Goal: Task Accomplishment & Management: Manage account settings

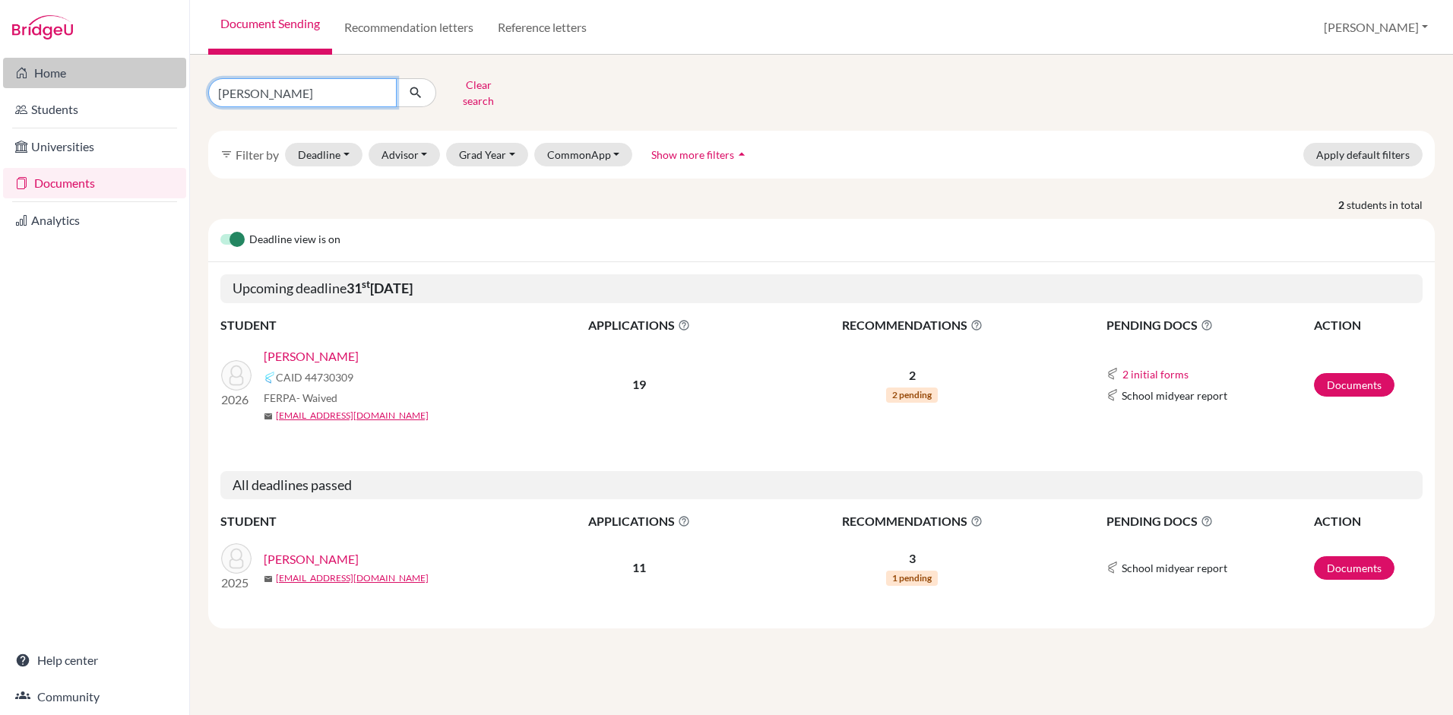
drag, startPoint x: 292, startPoint y: 90, endPoint x: 133, endPoint y: 85, distance: 158.9
click at [133, 85] on div "Home Students Universities Documents Analytics Help center Community Document S…" at bounding box center [726, 357] width 1453 height 715
type input "gardela"
click button "submit" at bounding box center [416, 92] width 40 height 29
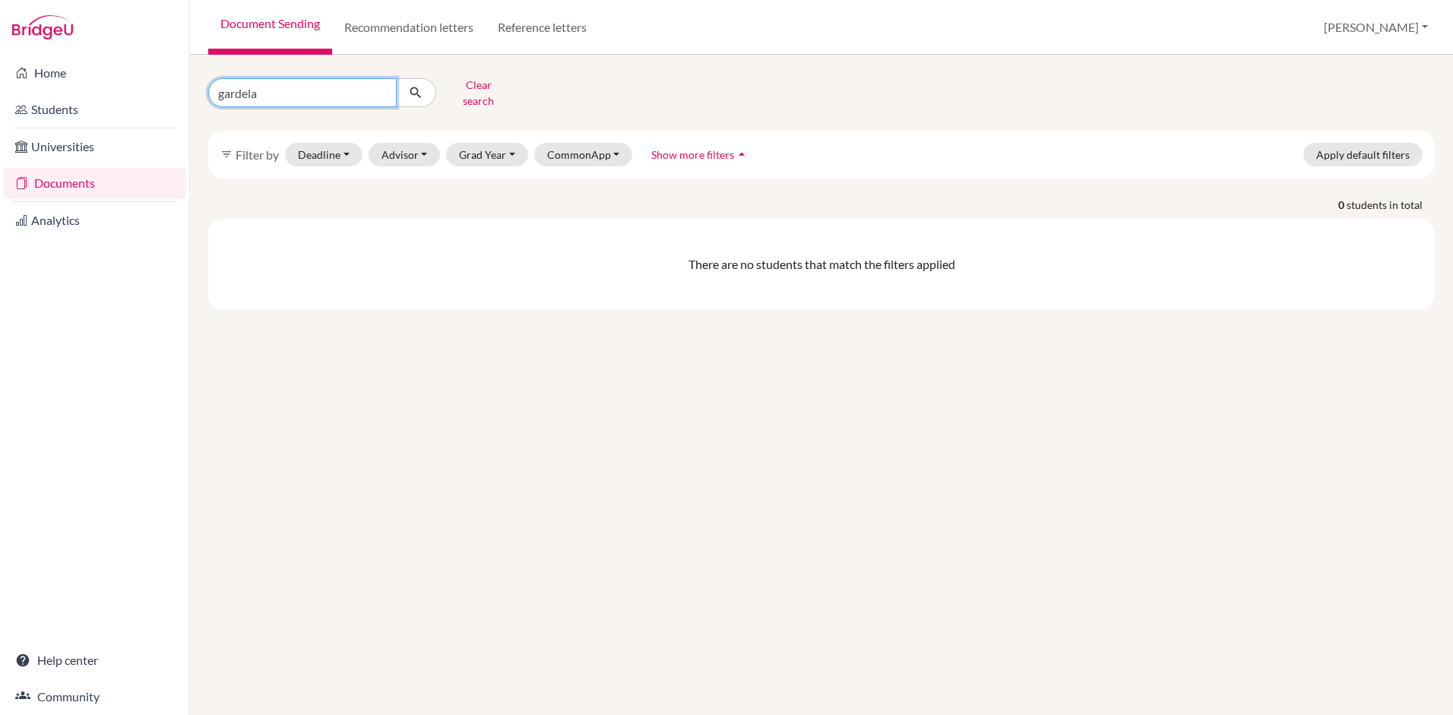
click at [253, 86] on input "gardela" at bounding box center [302, 92] width 189 height 29
type input "gardella"
click button "submit" at bounding box center [416, 92] width 40 height 29
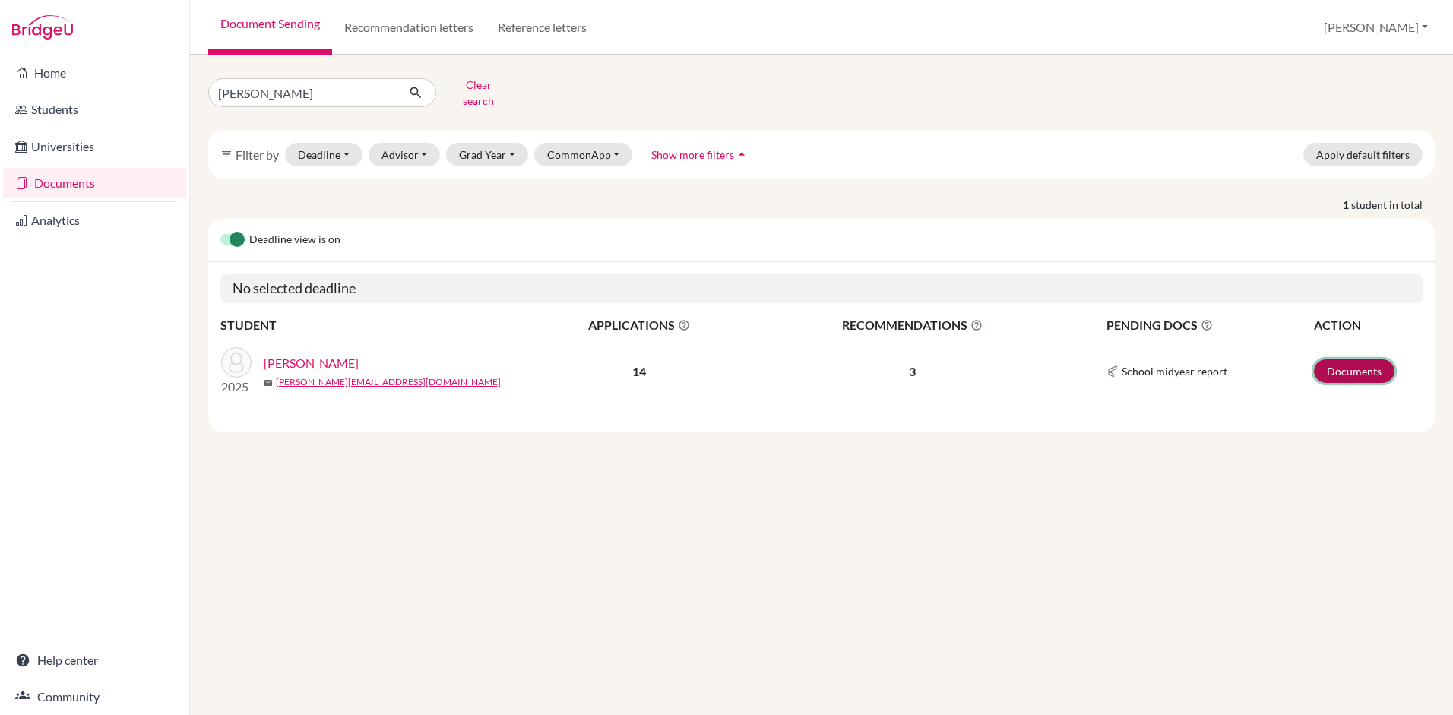
click at [1364, 363] on link "Documents" at bounding box center [1354, 372] width 81 height 24
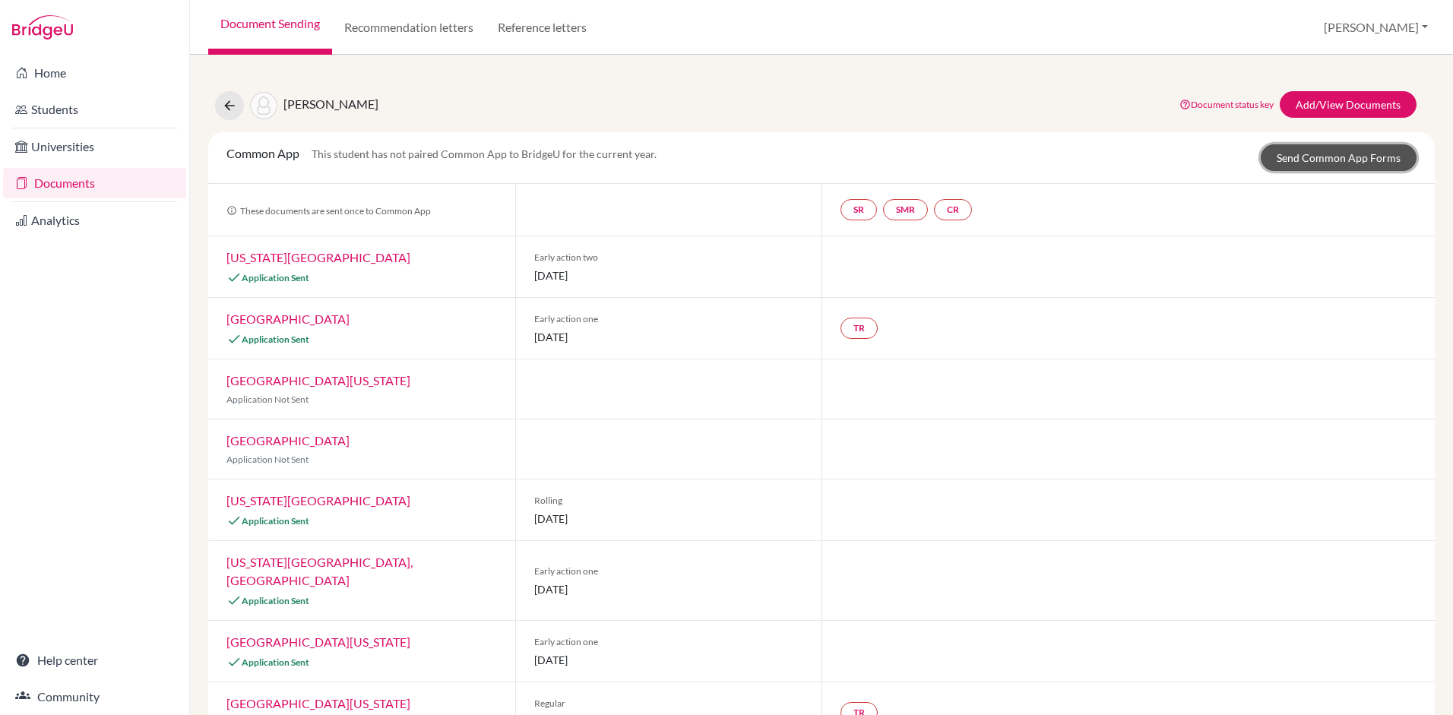
click at [1320, 152] on link "Send Common App Forms" at bounding box center [1339, 157] width 156 height 27
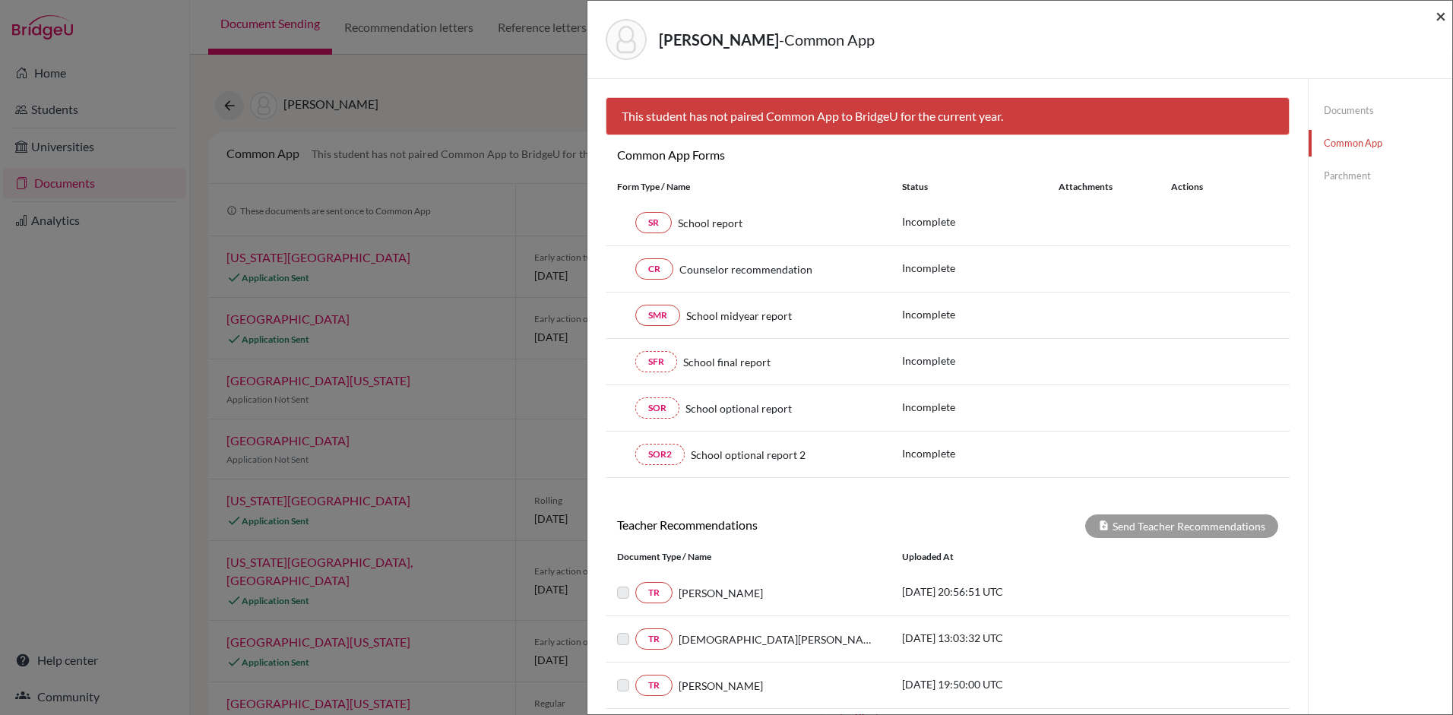
click at [1440, 16] on span "×" at bounding box center [1441, 16] width 11 height 22
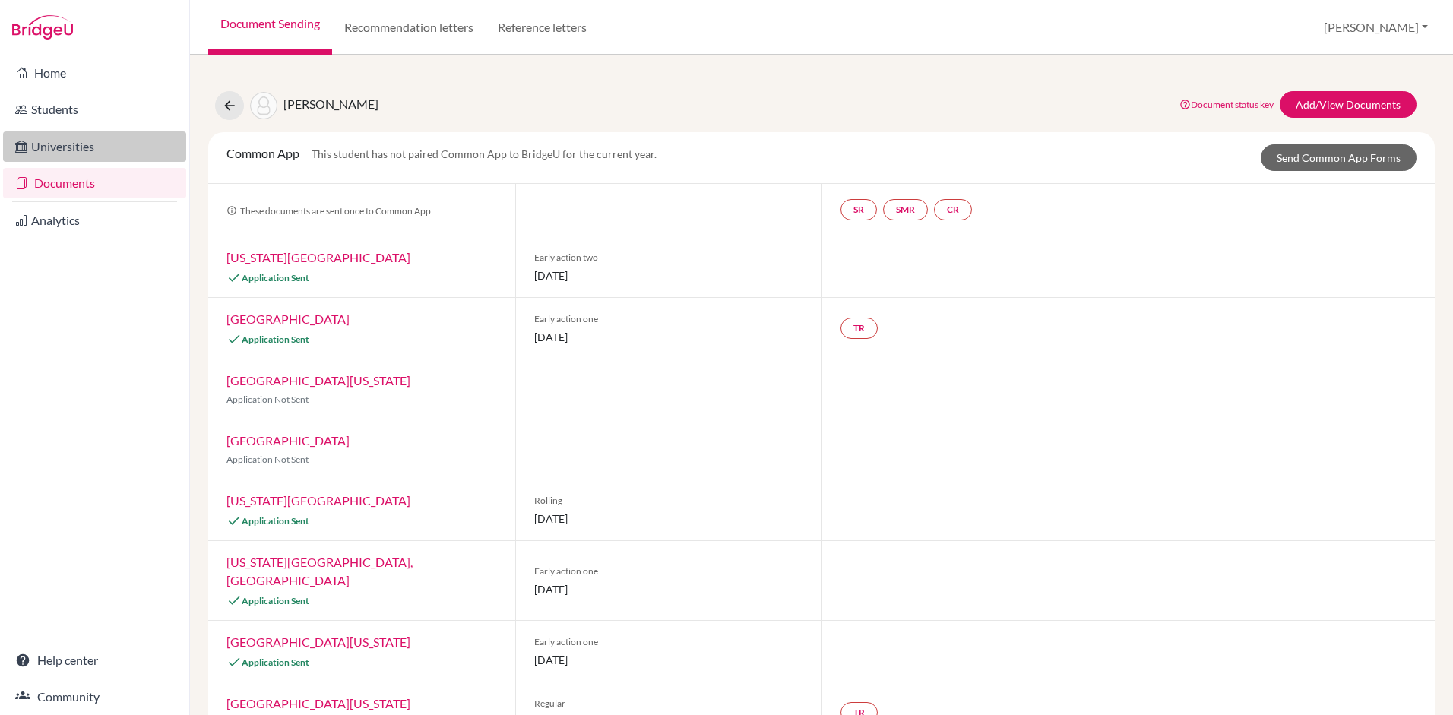
click at [62, 148] on link "Universities" at bounding box center [94, 147] width 183 height 30
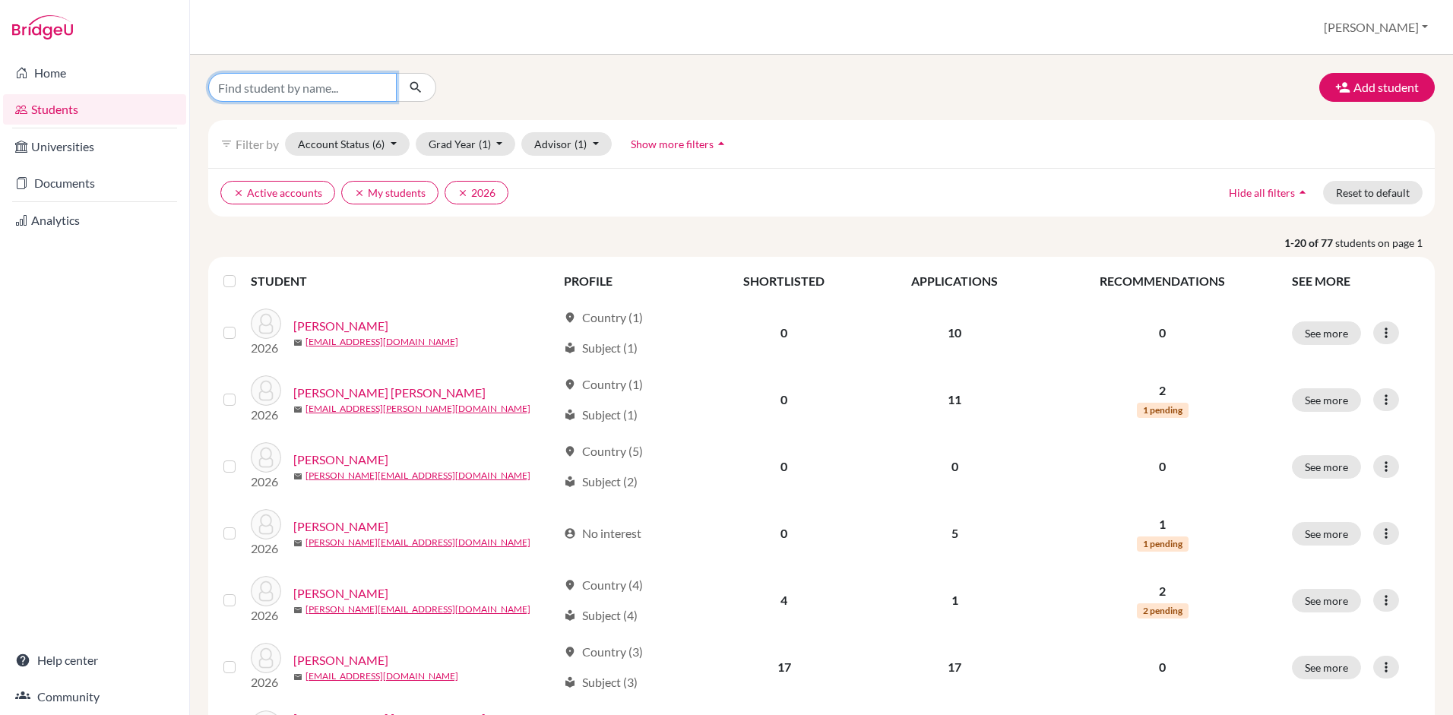
click at [348, 85] on input "Find student by name..." at bounding box center [302, 87] width 189 height 29
type input "Gardella"
click button "submit" at bounding box center [416, 87] width 40 height 29
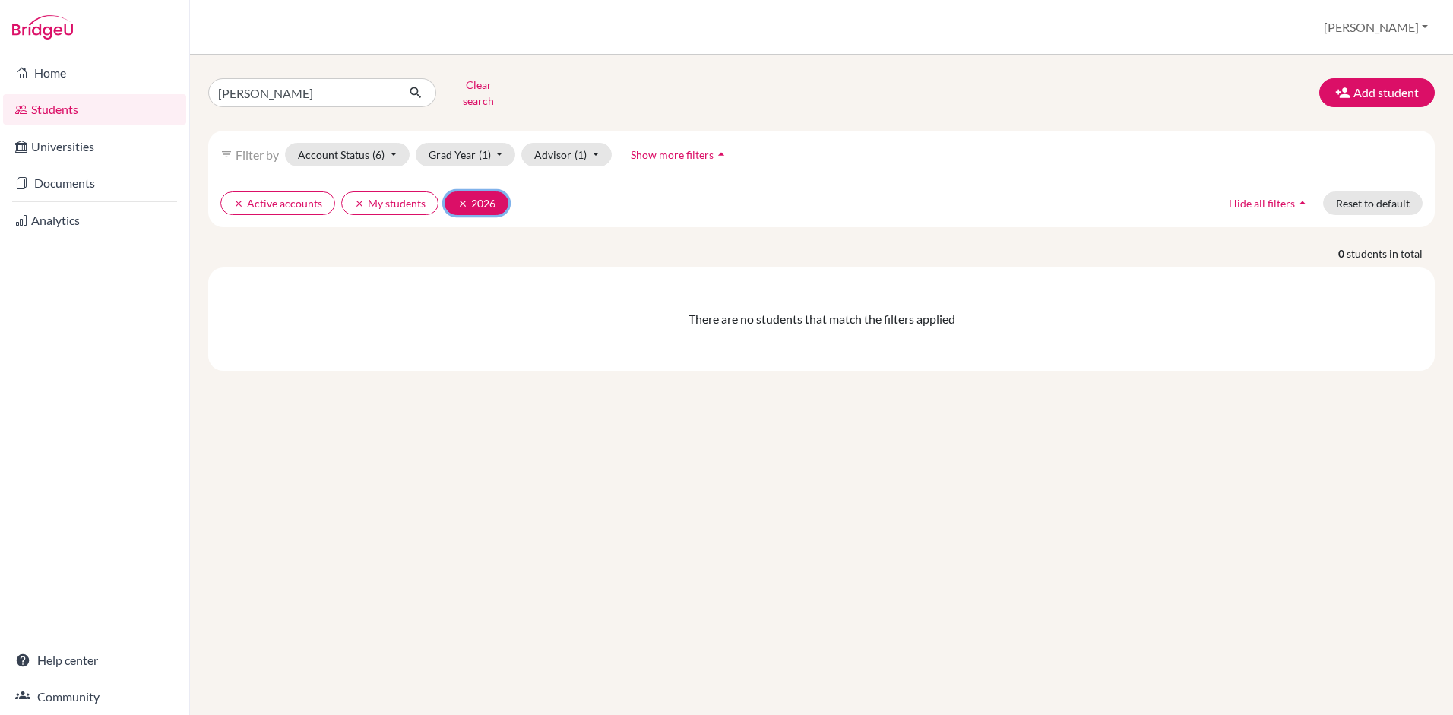
click at [461, 198] on icon "clear" at bounding box center [463, 203] width 11 height 11
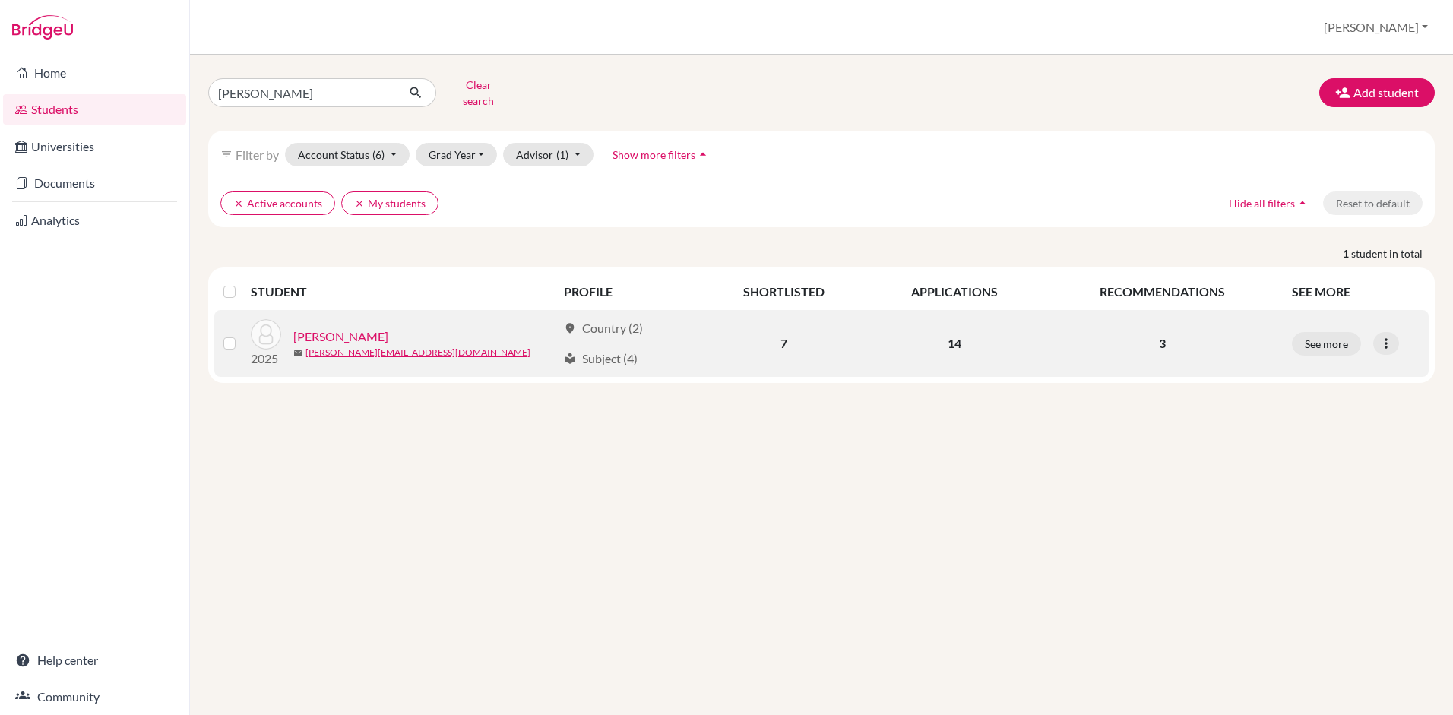
click at [343, 328] on link "[PERSON_NAME]" at bounding box center [340, 337] width 95 height 18
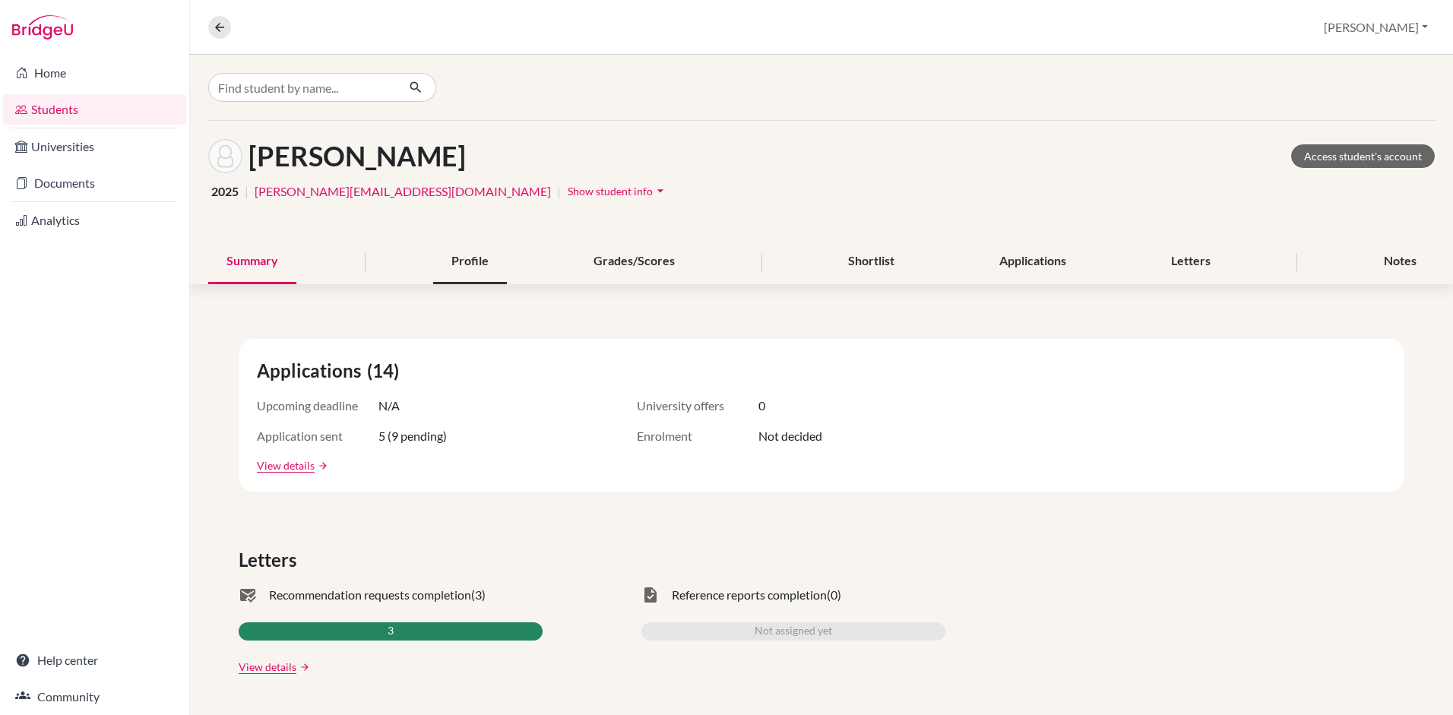
click at [455, 255] on div "Profile" at bounding box center [470, 261] width 74 height 45
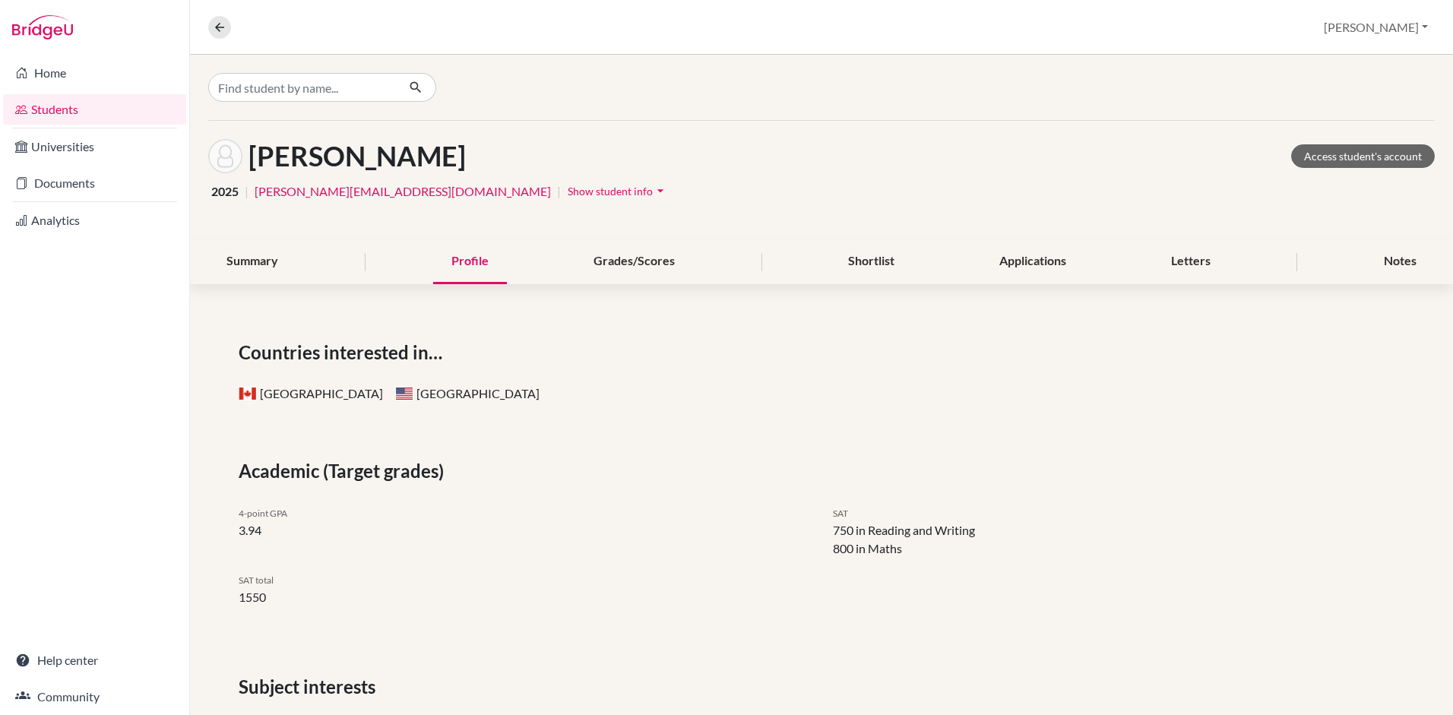
click at [568, 189] on span "Show student info" at bounding box center [610, 191] width 85 height 13
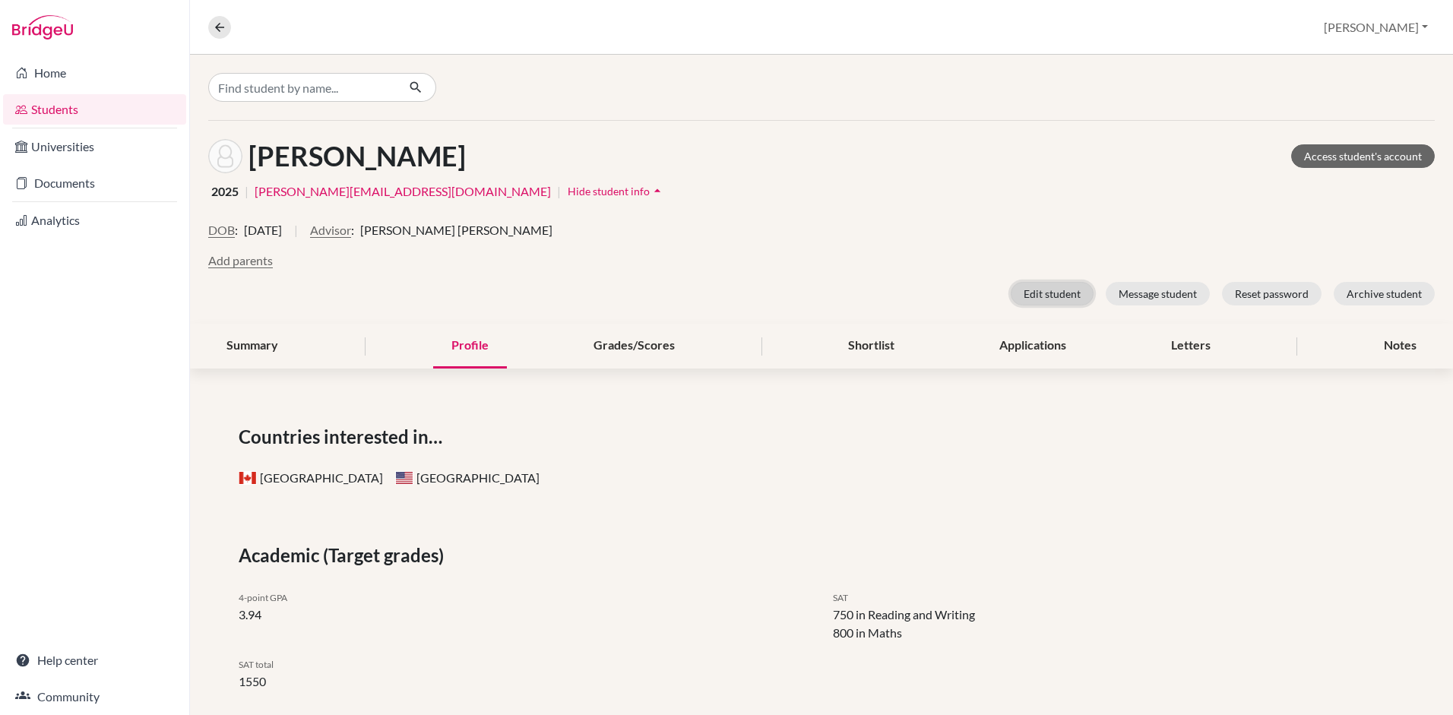
click at [1054, 295] on button "Edit student" at bounding box center [1052, 294] width 83 height 24
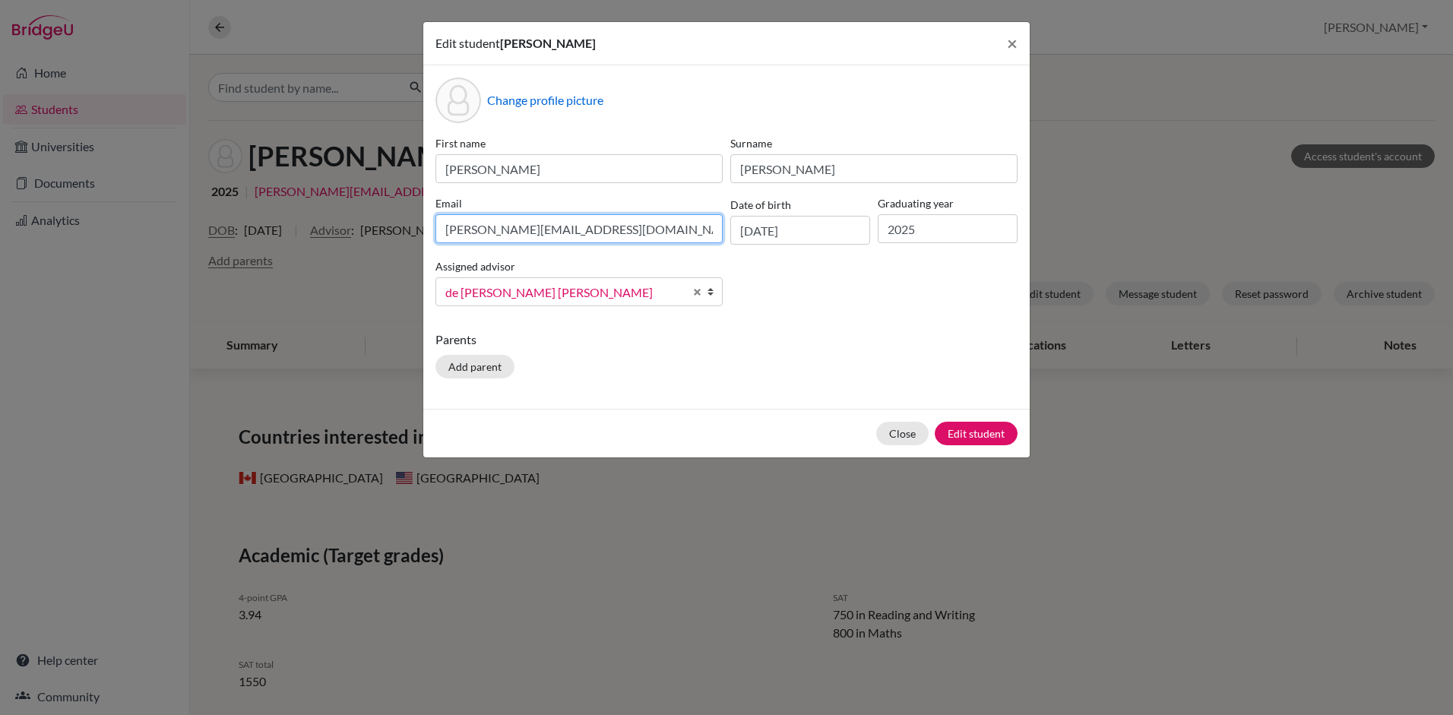
drag, startPoint x: 596, startPoint y: 227, endPoint x: 325, endPoint y: 230, distance: 271.4
click at [325, 230] on div "Edit student David Gardella × Change profile picture First name David Surname G…" at bounding box center [726, 357] width 1453 height 715
type input "david_gar@puravidadist.com"
click at [981, 439] on button "Edit student" at bounding box center [976, 434] width 83 height 24
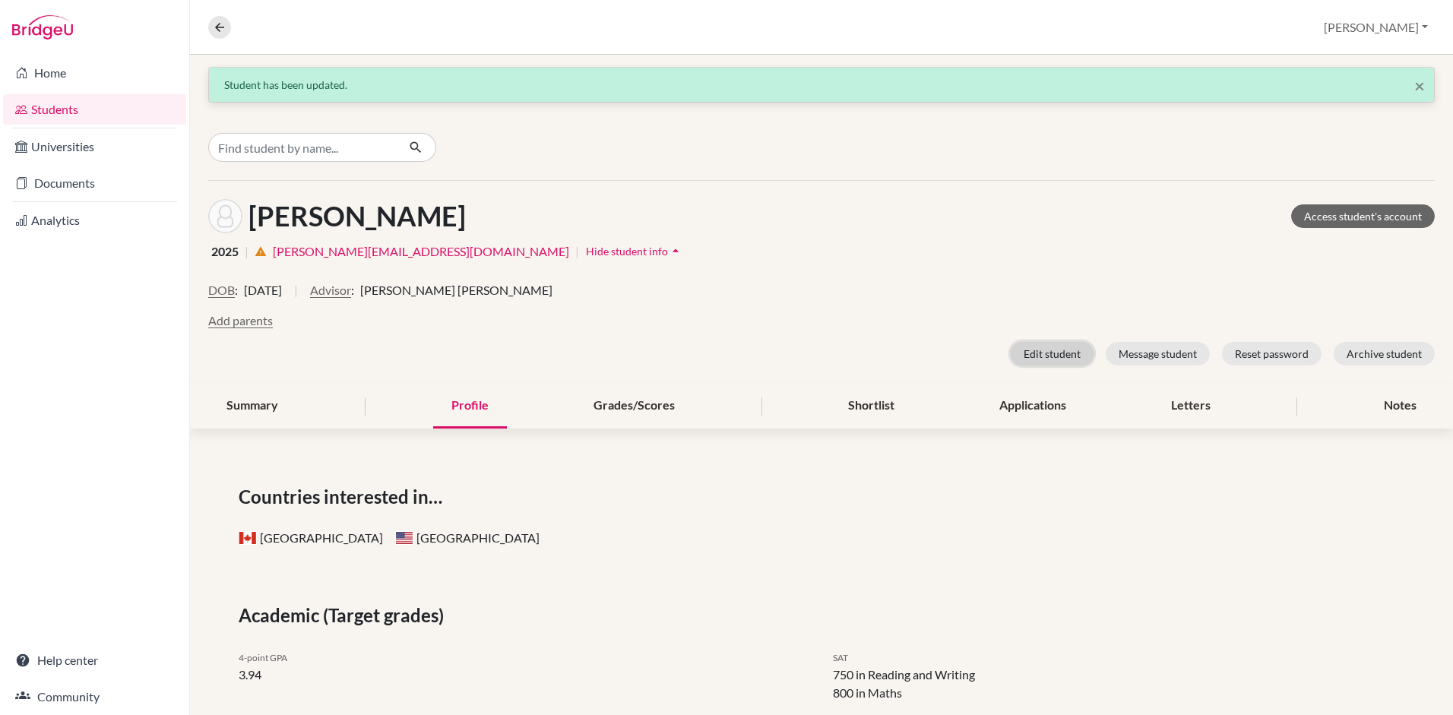
click at [1053, 350] on button "Edit student" at bounding box center [1052, 354] width 83 height 24
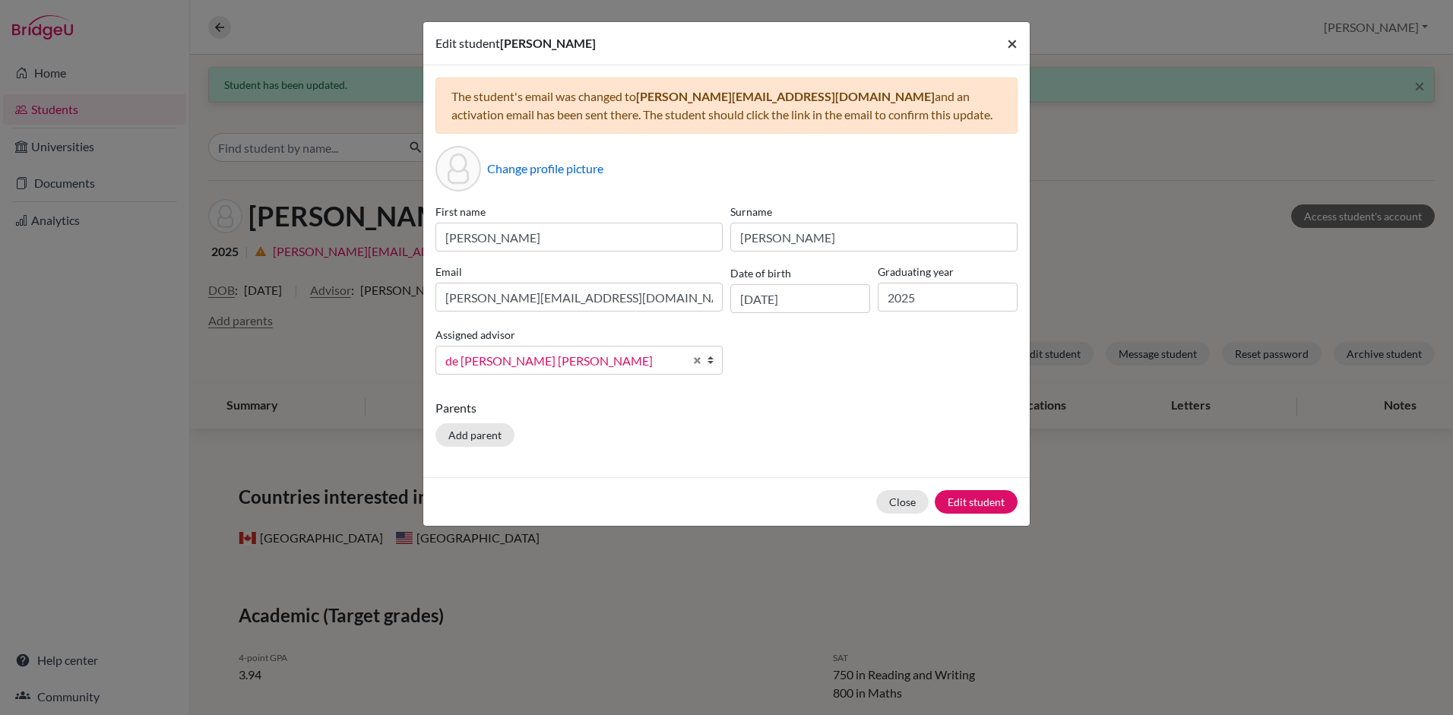
click at [1010, 47] on span "×" at bounding box center [1012, 43] width 11 height 22
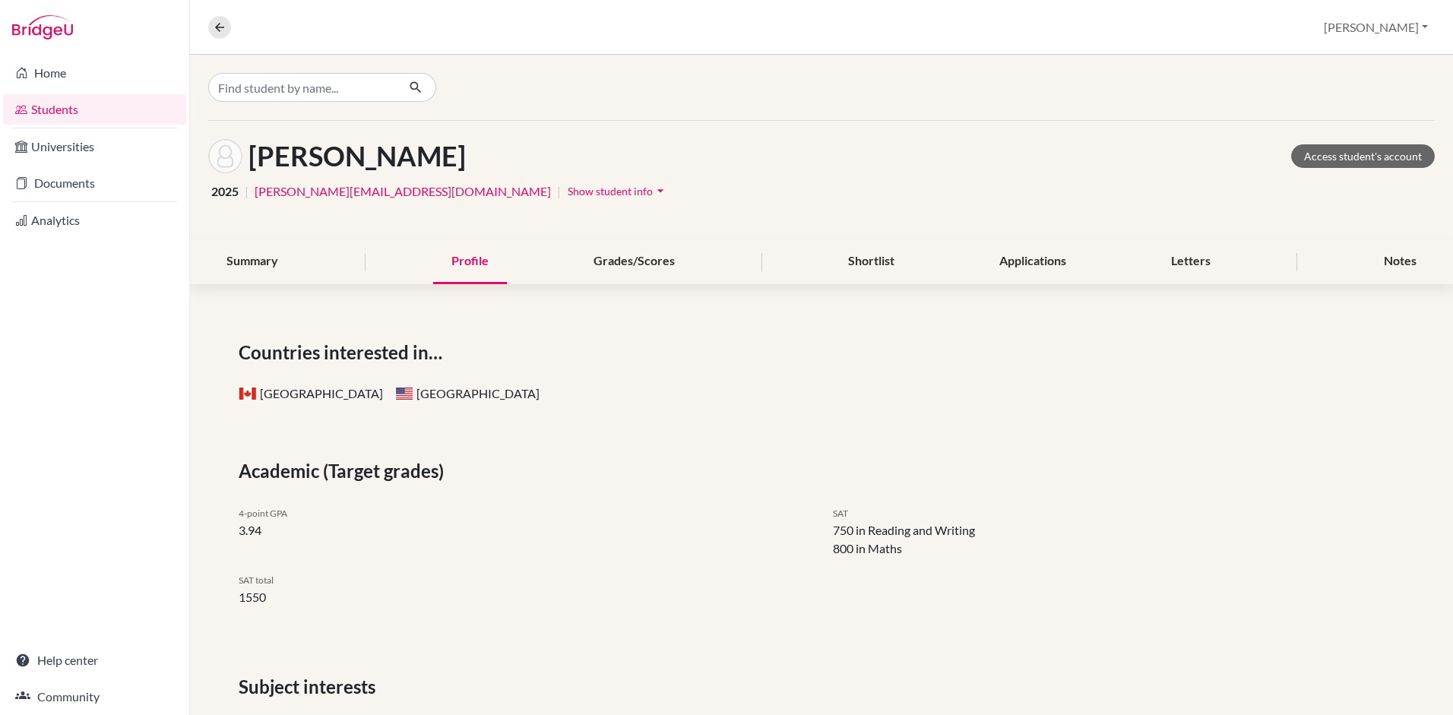
click at [58, 108] on link "Students" at bounding box center [94, 109] width 183 height 30
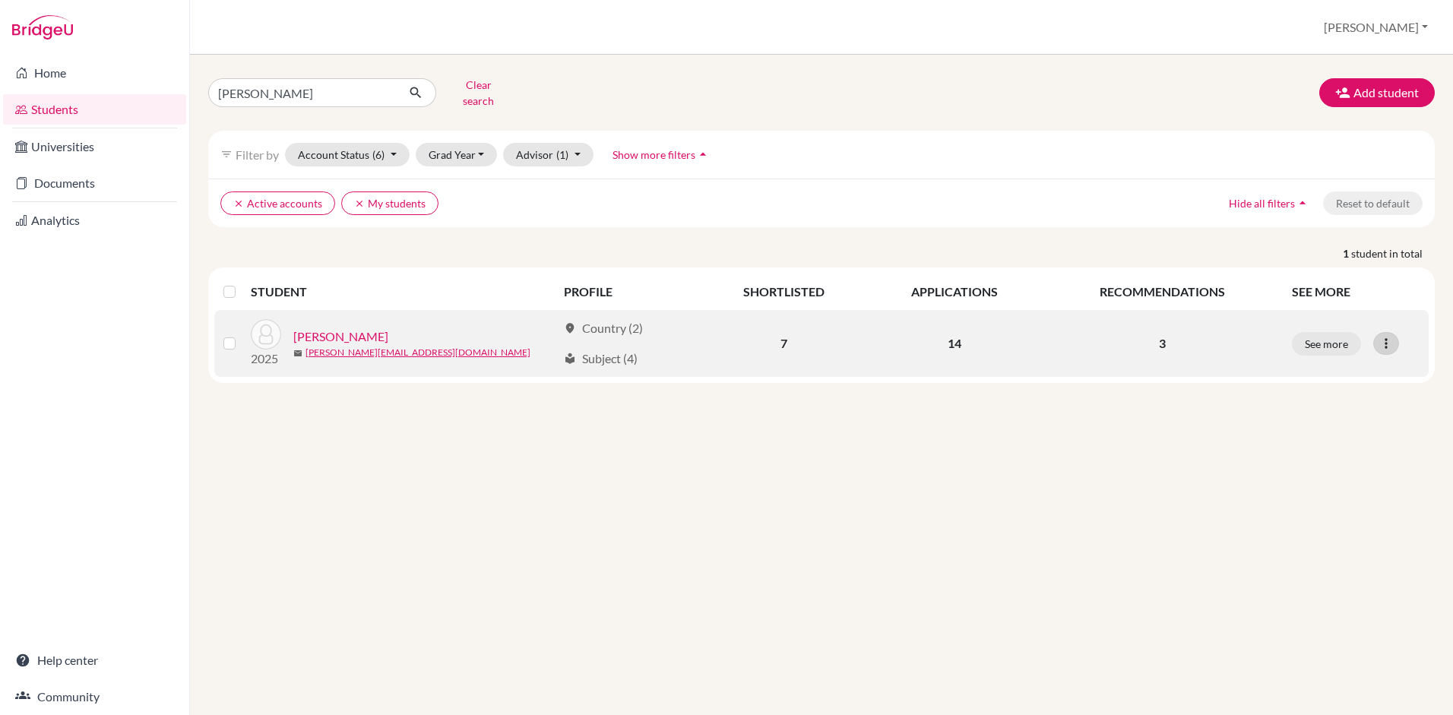
click at [1389, 336] on icon at bounding box center [1386, 343] width 15 height 15
click at [1332, 415] on button "Reset Password" at bounding box center [1320, 424] width 120 height 24
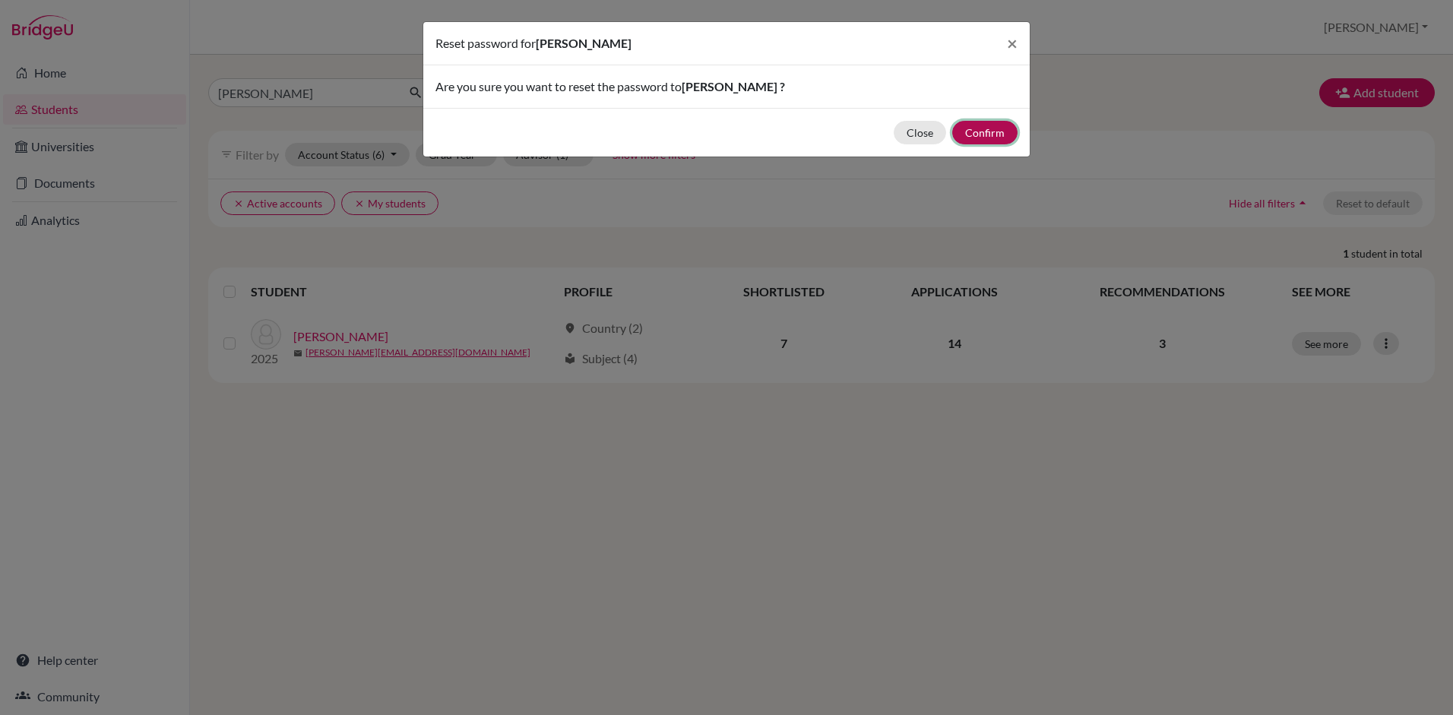
click at [978, 136] on button "Confirm" at bounding box center [985, 133] width 65 height 24
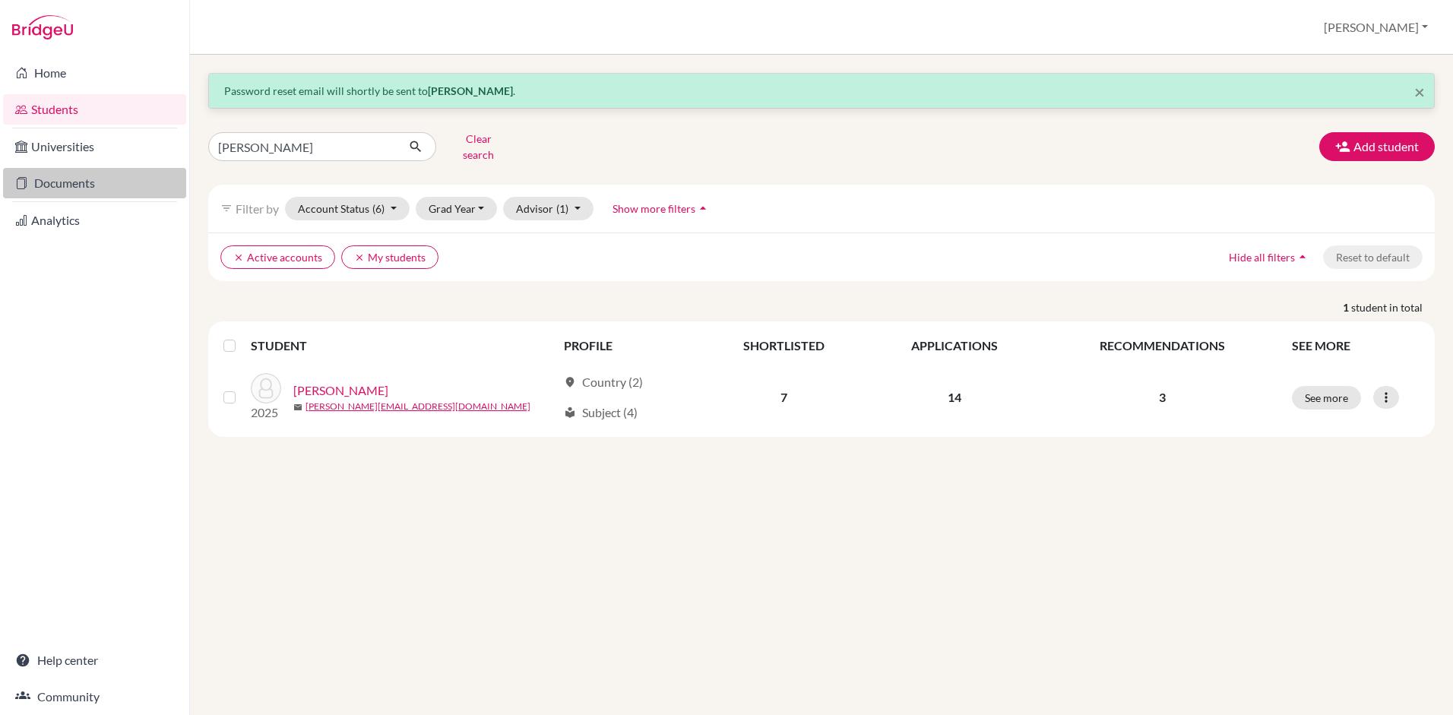
click at [42, 179] on link "Documents" at bounding box center [94, 183] width 183 height 30
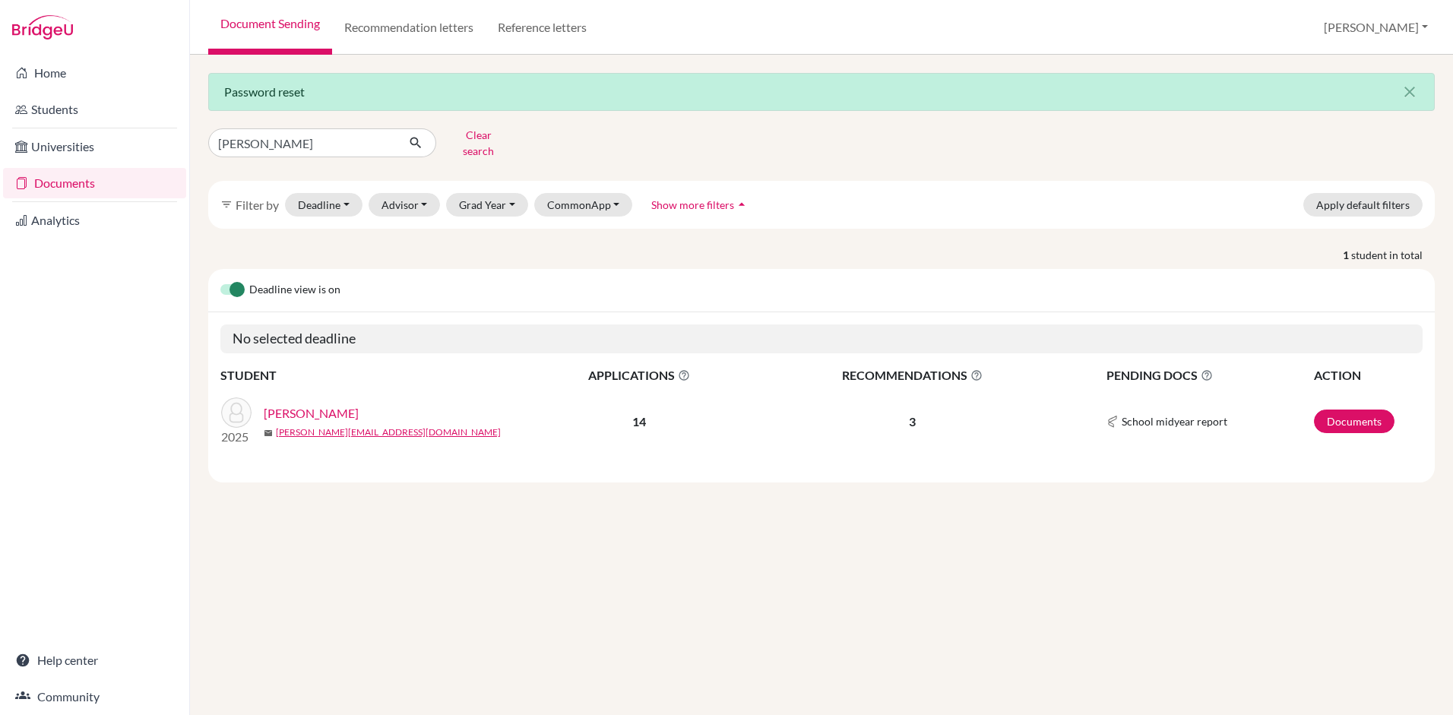
click at [320, 404] on link "[PERSON_NAME]" at bounding box center [311, 413] width 95 height 18
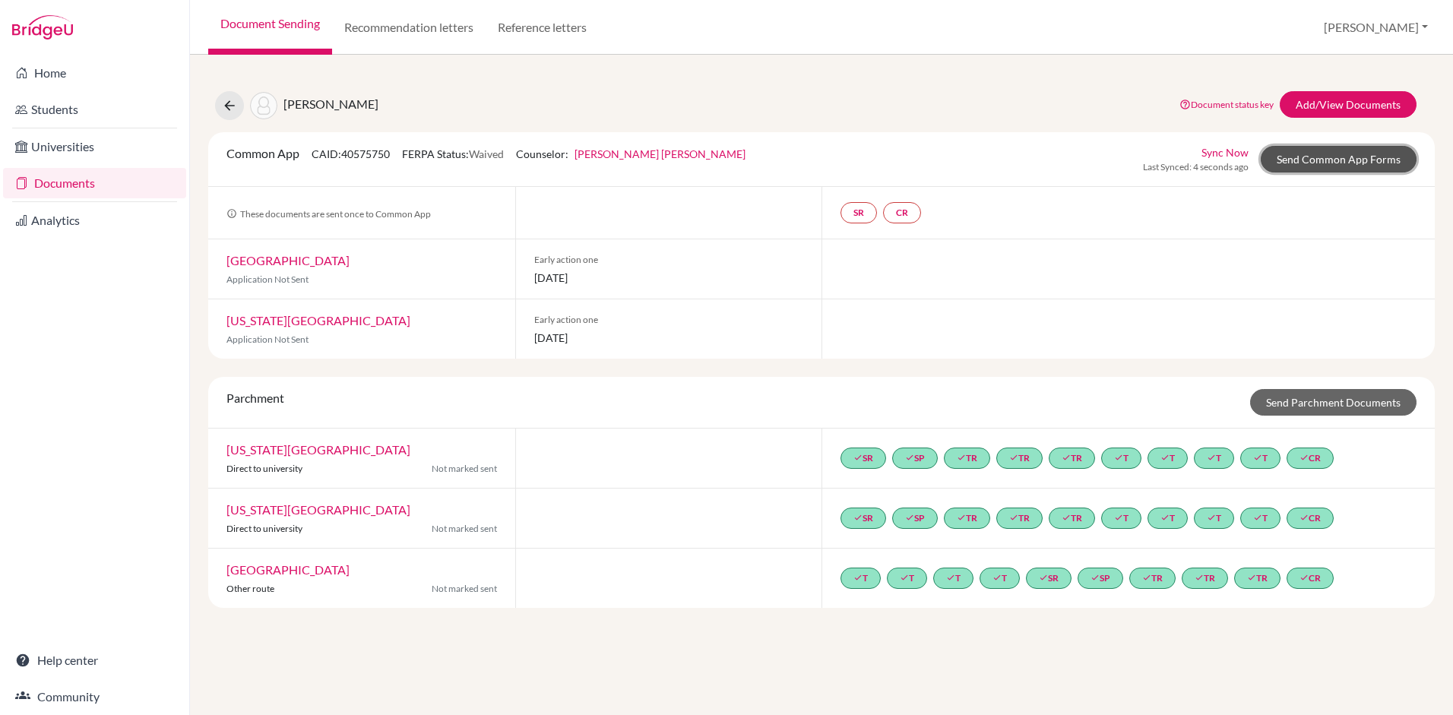
click at [1327, 162] on link "Send Common App Forms" at bounding box center [1339, 159] width 156 height 27
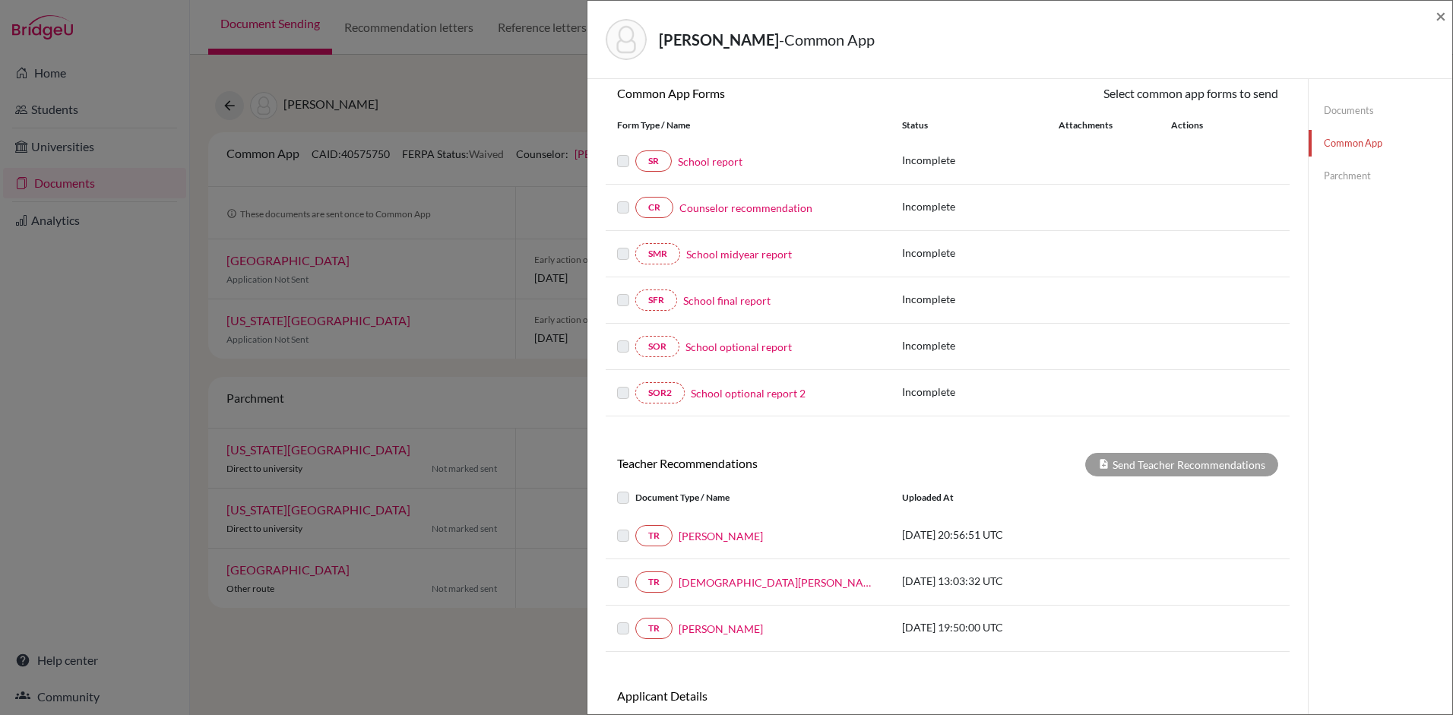
scroll to position [243, 0]
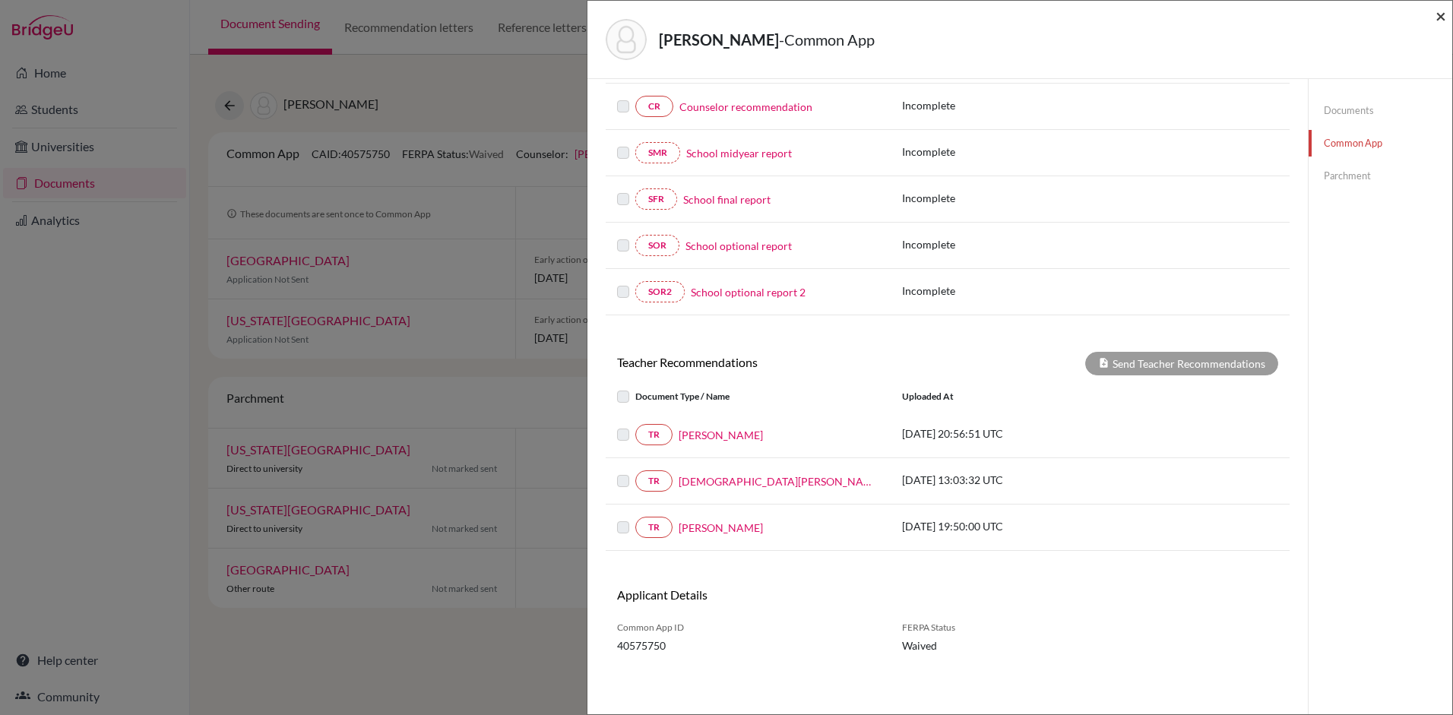
click at [1443, 20] on span "×" at bounding box center [1441, 16] width 11 height 22
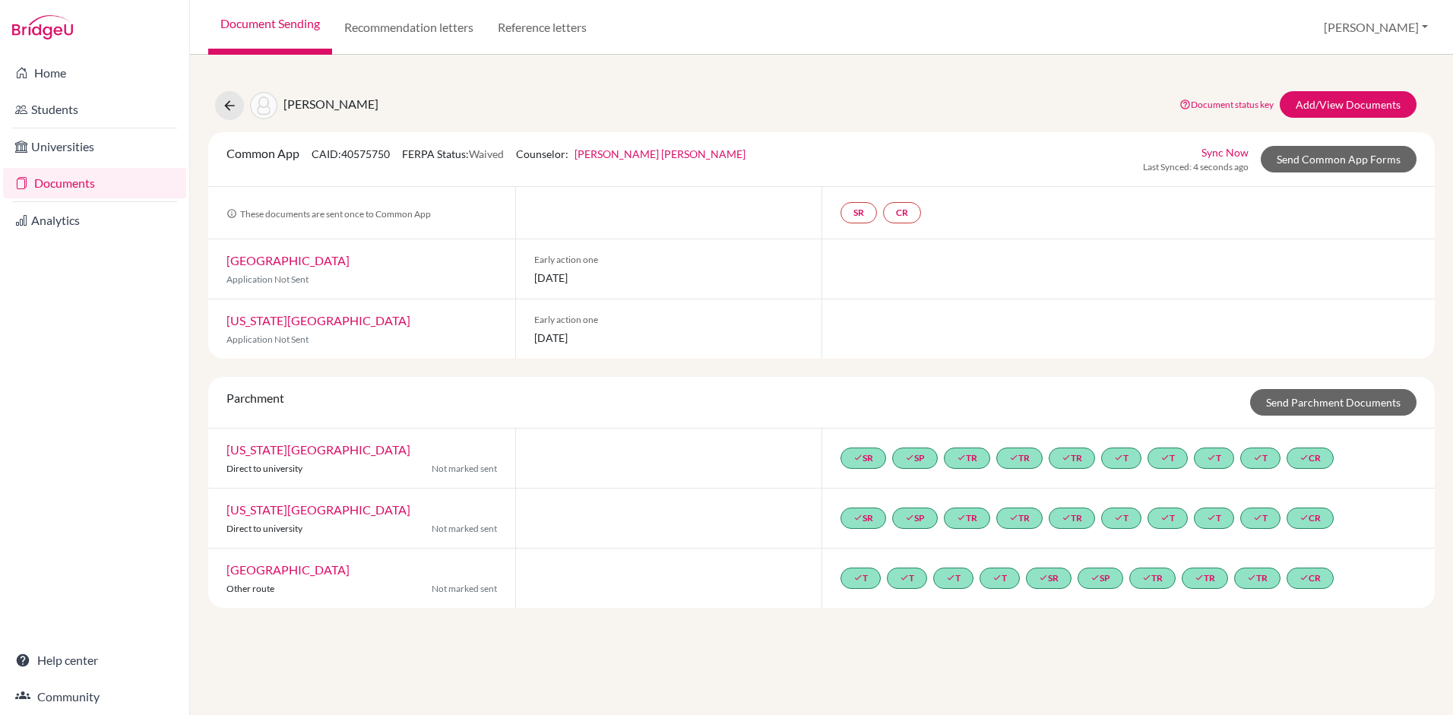
click at [301, 266] on link "University of Miami" at bounding box center [288, 260] width 123 height 14
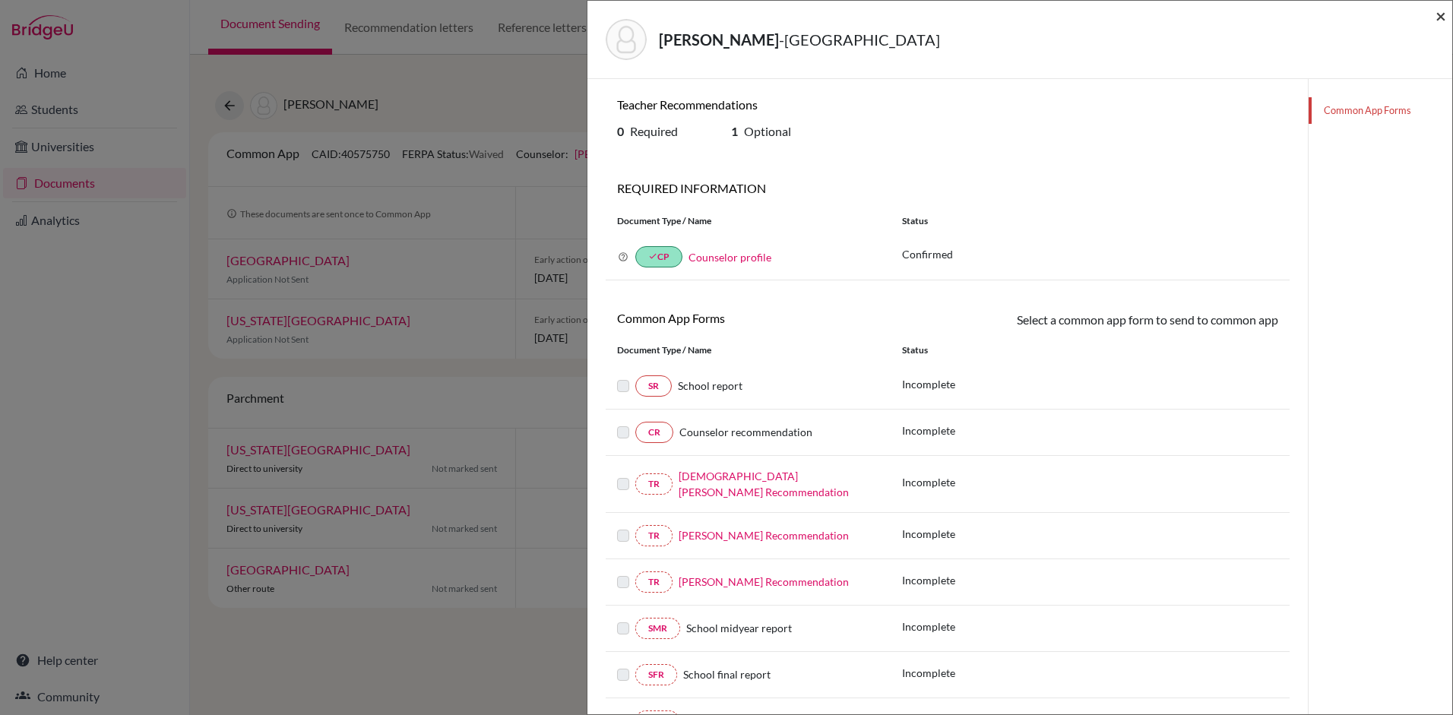
click at [1438, 15] on span "×" at bounding box center [1441, 16] width 11 height 22
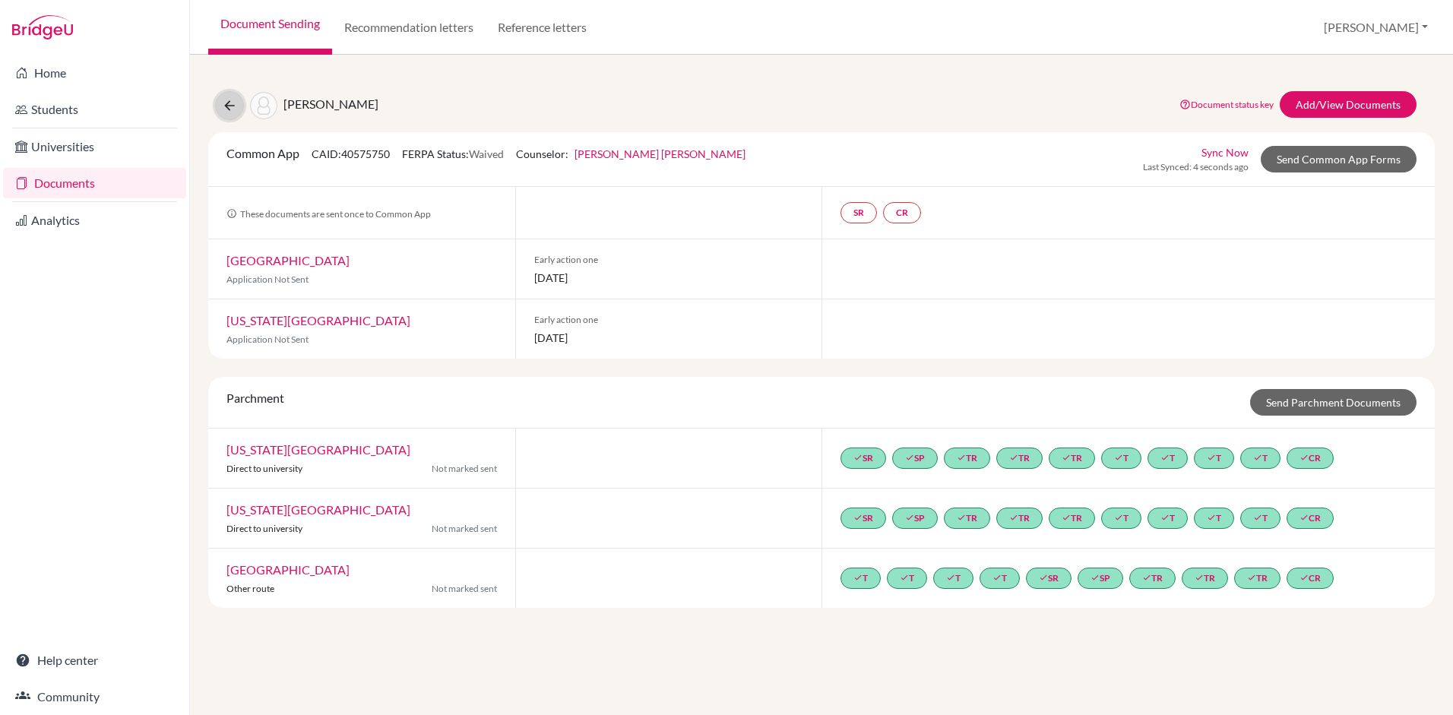
click at [229, 102] on icon at bounding box center [229, 105] width 15 height 15
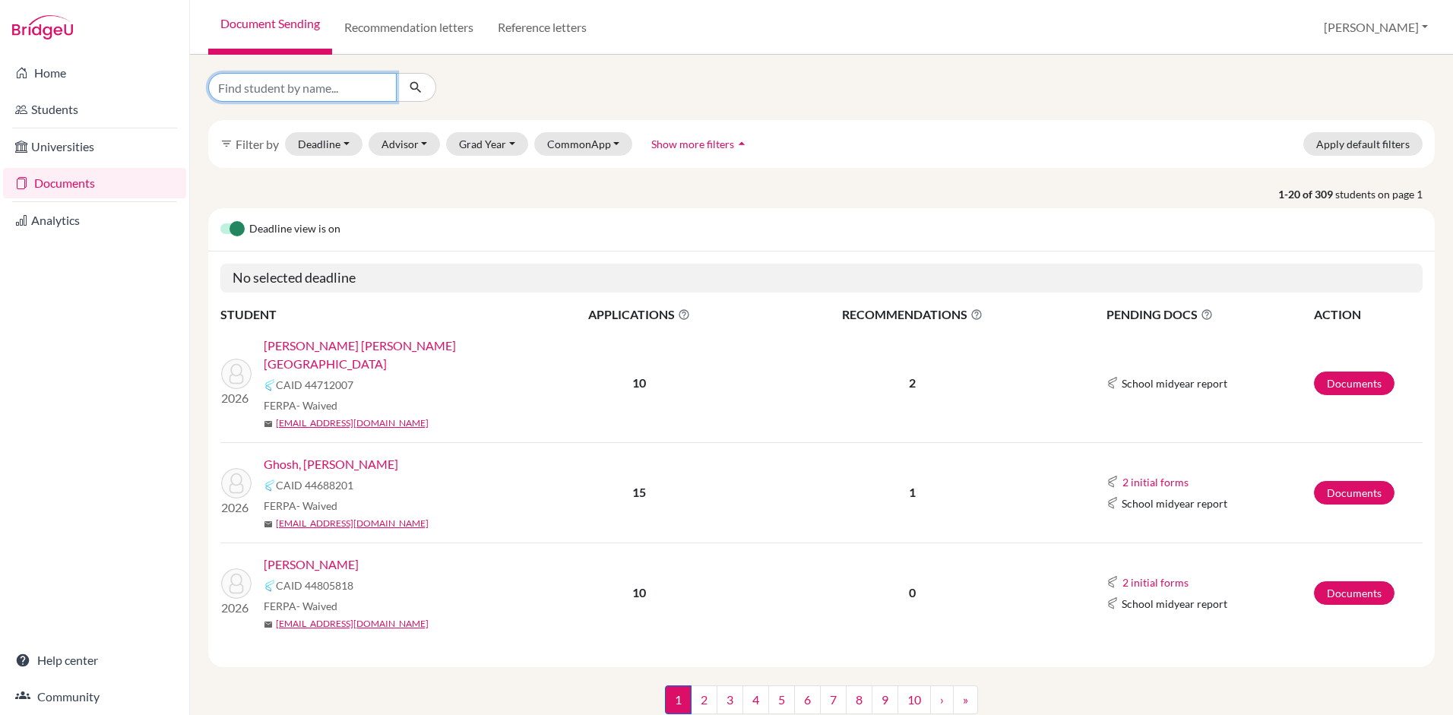
click at [341, 90] on input "Find student by name..." at bounding box center [302, 87] width 189 height 29
type input "f"
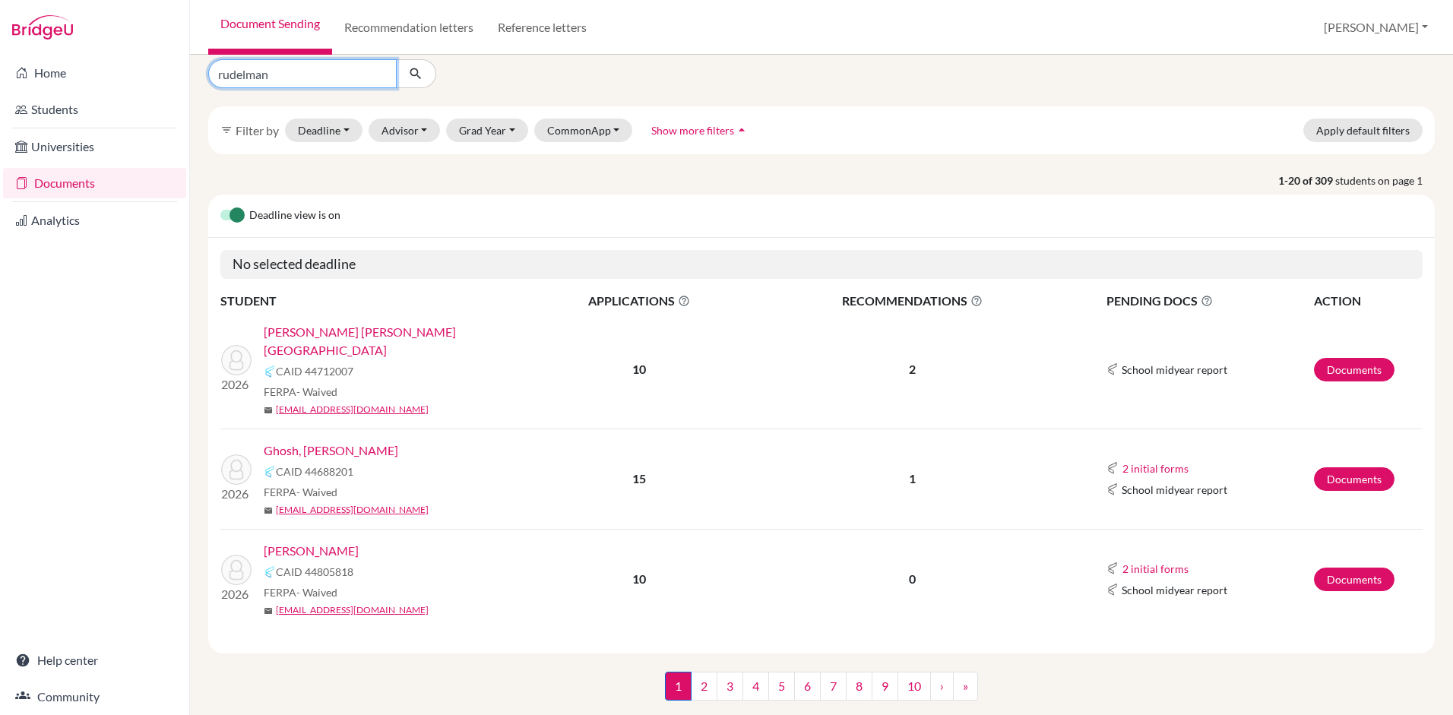
type input "rudelman"
click at [416, 69] on icon "submit" at bounding box center [415, 73] width 15 height 15
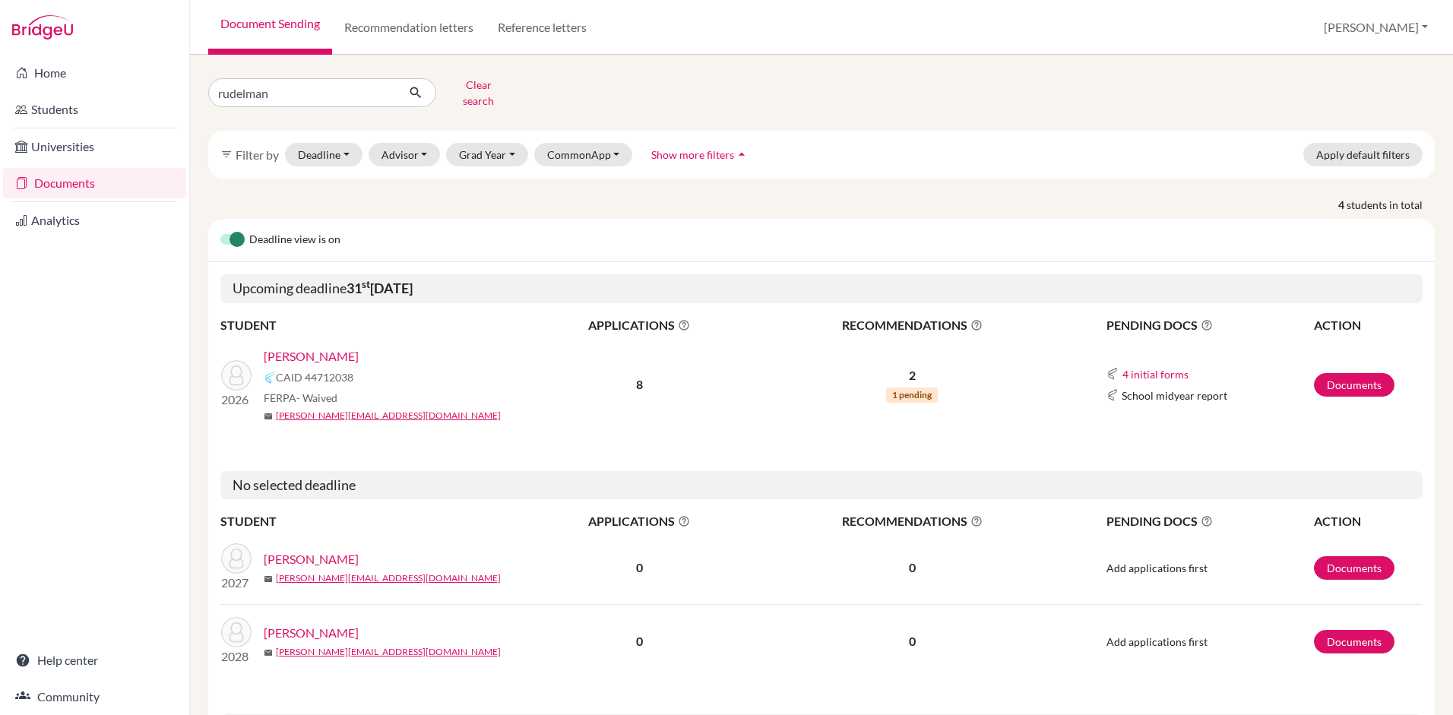
click at [306, 348] on link "[PERSON_NAME]" at bounding box center [311, 356] width 95 height 18
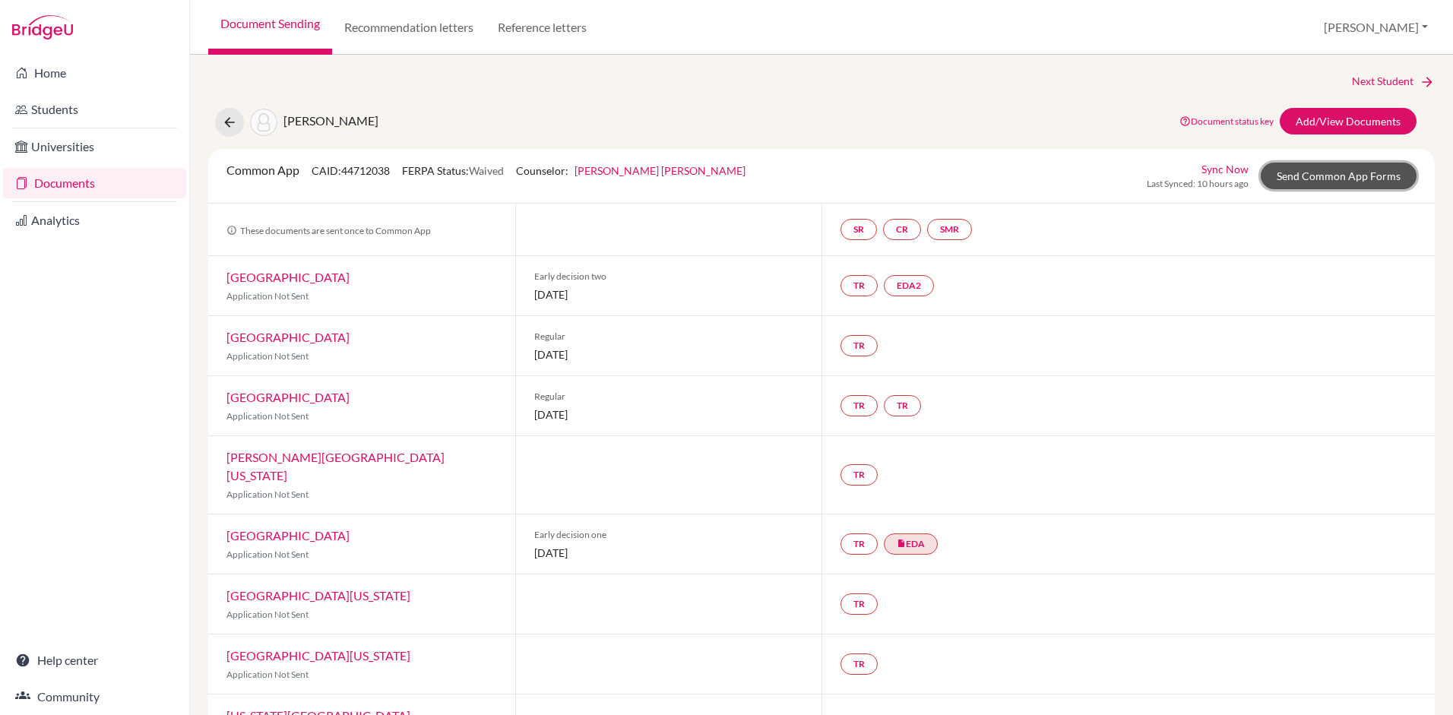
click at [1323, 181] on link "Send Common App Forms" at bounding box center [1339, 176] width 156 height 27
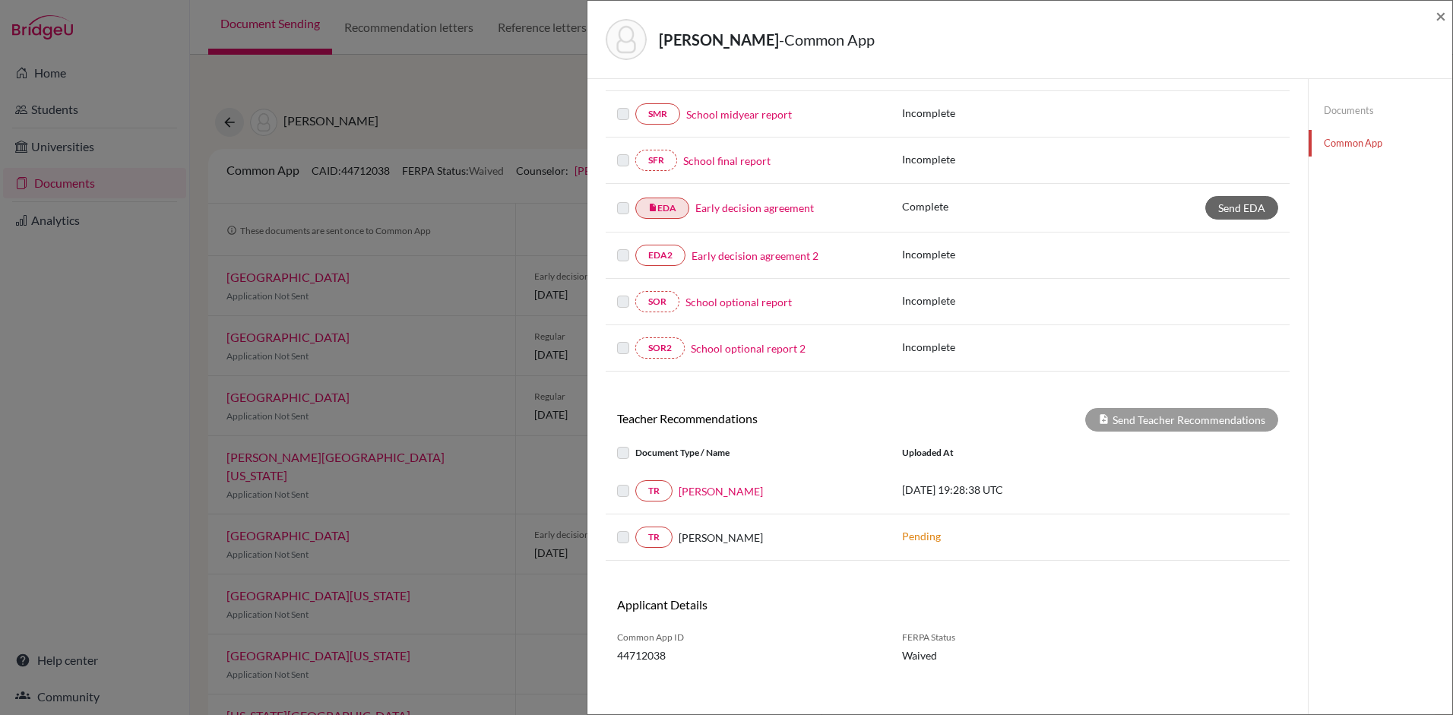
scroll to position [292, 0]
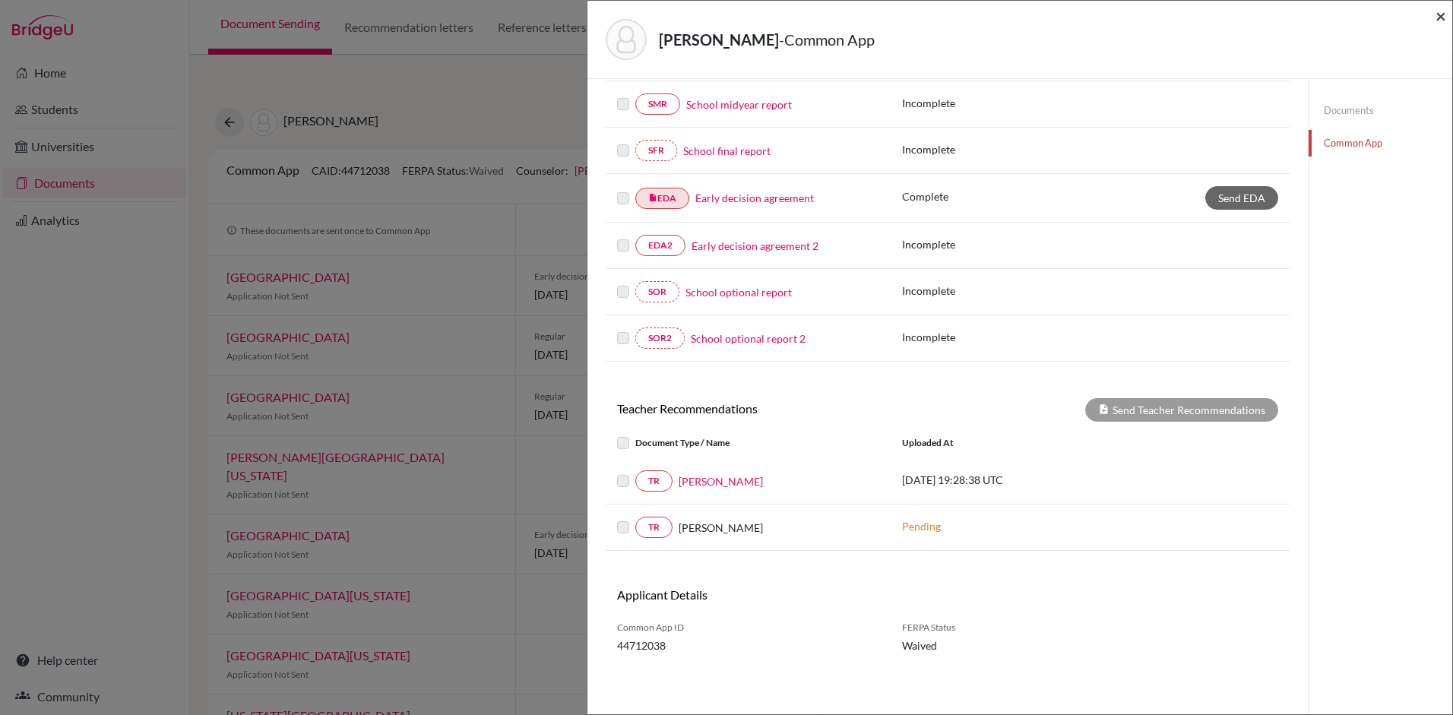
drag, startPoint x: 1443, startPoint y: 17, endPoint x: 1375, endPoint y: 11, distance: 67.9
click at [1440, 17] on span "×" at bounding box center [1441, 16] width 11 height 22
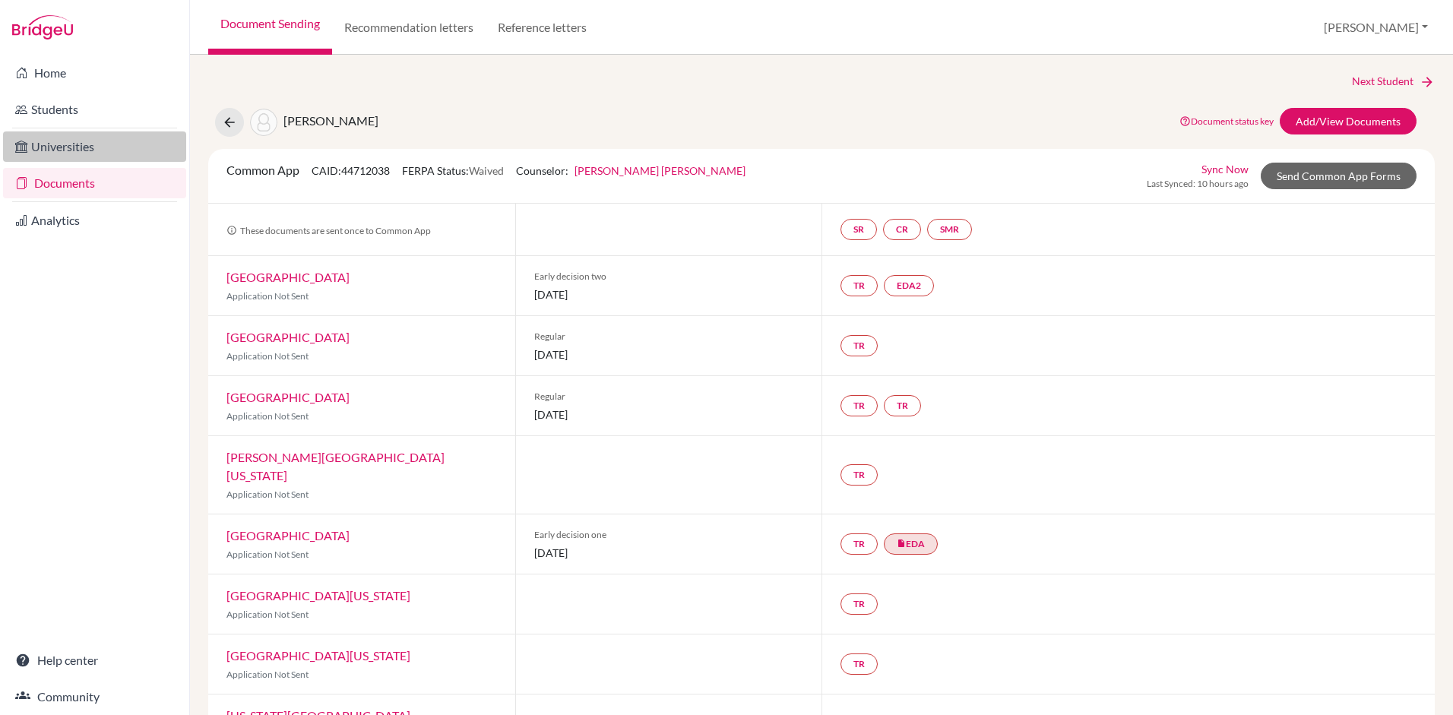
click at [62, 153] on link "Universities" at bounding box center [94, 147] width 183 height 30
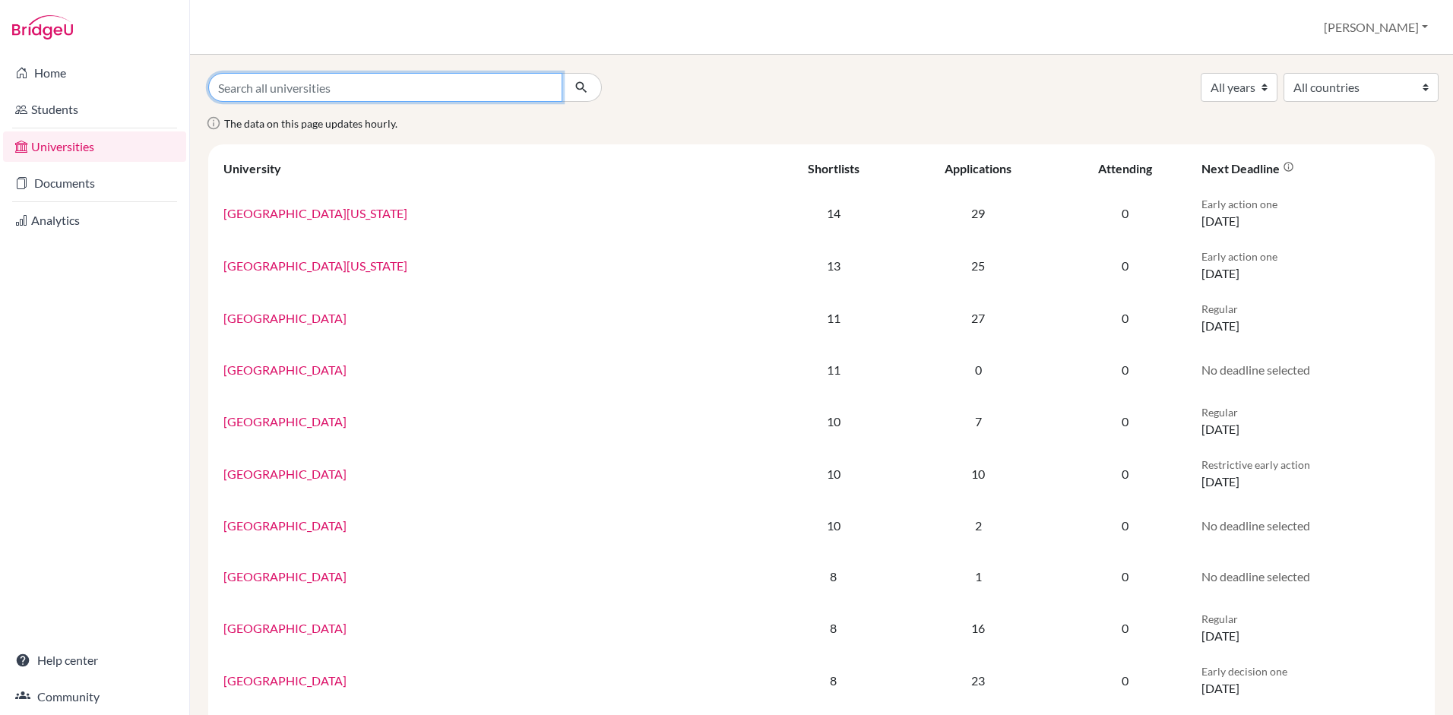
click at [344, 86] on input "Search all universities" at bounding box center [385, 87] width 354 height 29
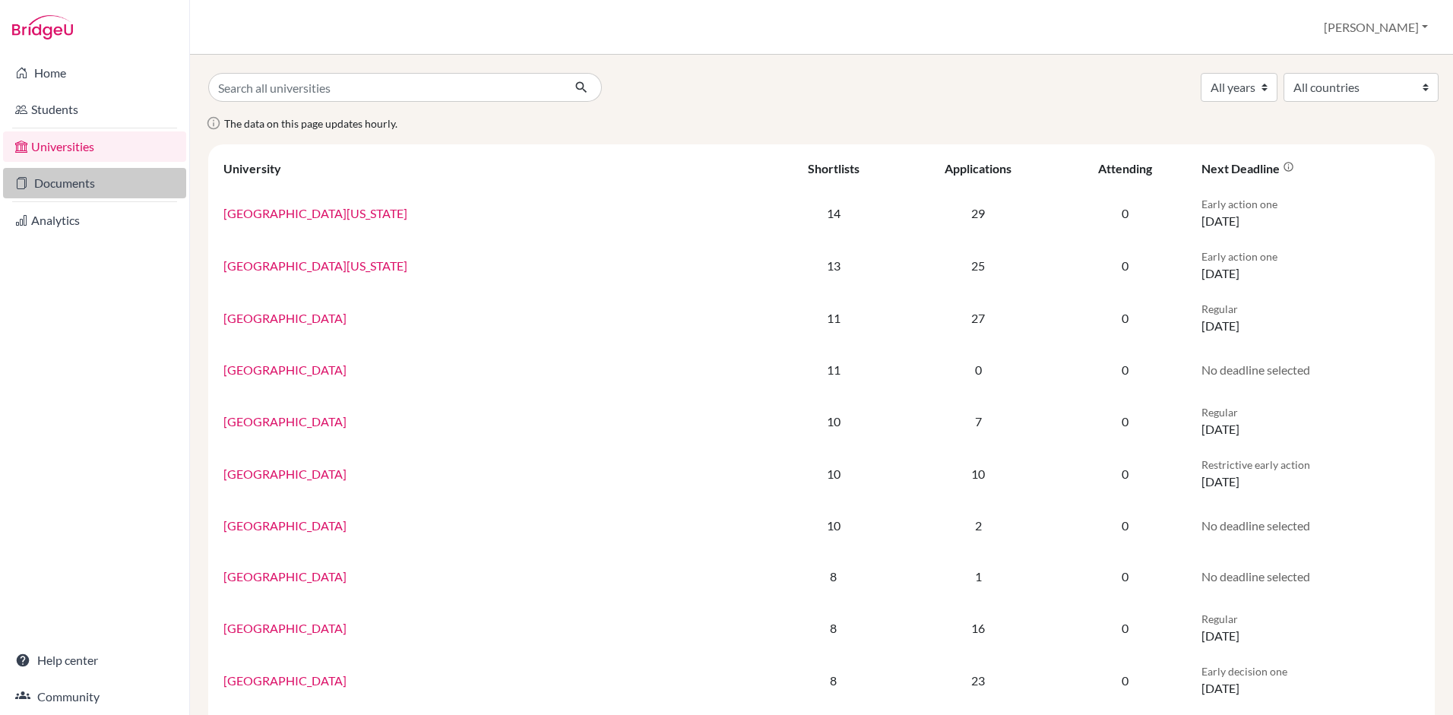
click at [57, 177] on link "Documents" at bounding box center [94, 183] width 183 height 30
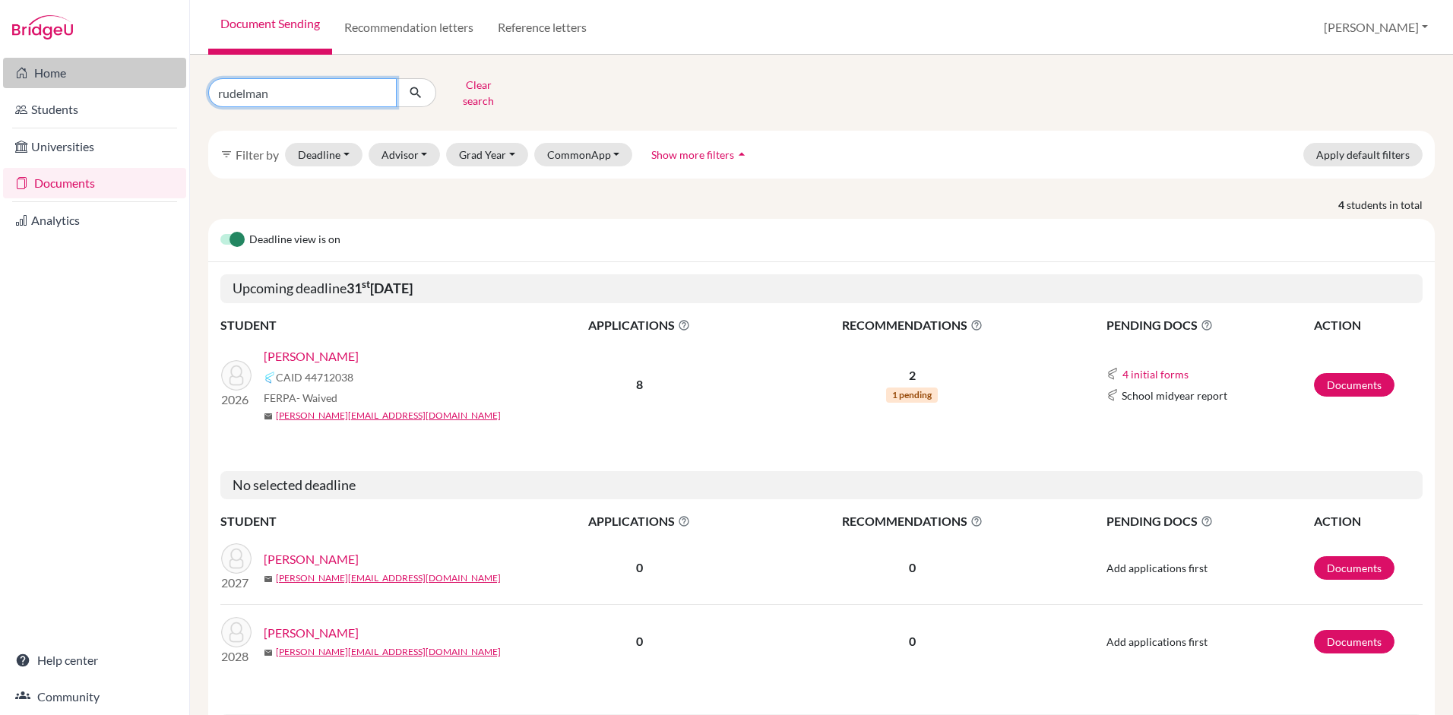
drag, startPoint x: 303, startPoint y: 93, endPoint x: 155, endPoint y: 83, distance: 147.8
click at [155, 83] on div "Home Students Universities Documents Analytics Help center Community Document S…" at bounding box center [726, 357] width 1453 height 715
type input "souza"
click at [415, 86] on icon "submit" at bounding box center [415, 92] width 15 height 15
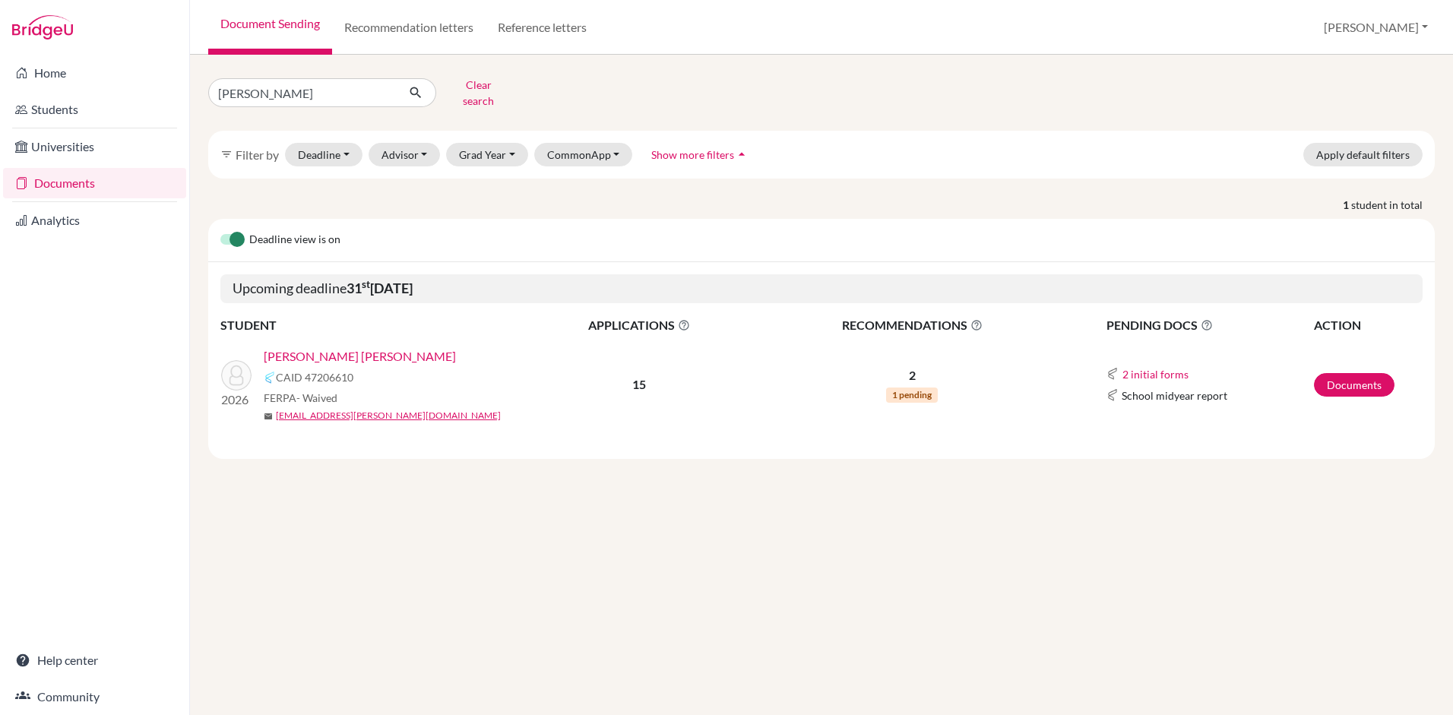
click at [302, 347] on link "Souza Rodriguez, Mateo" at bounding box center [360, 356] width 192 height 18
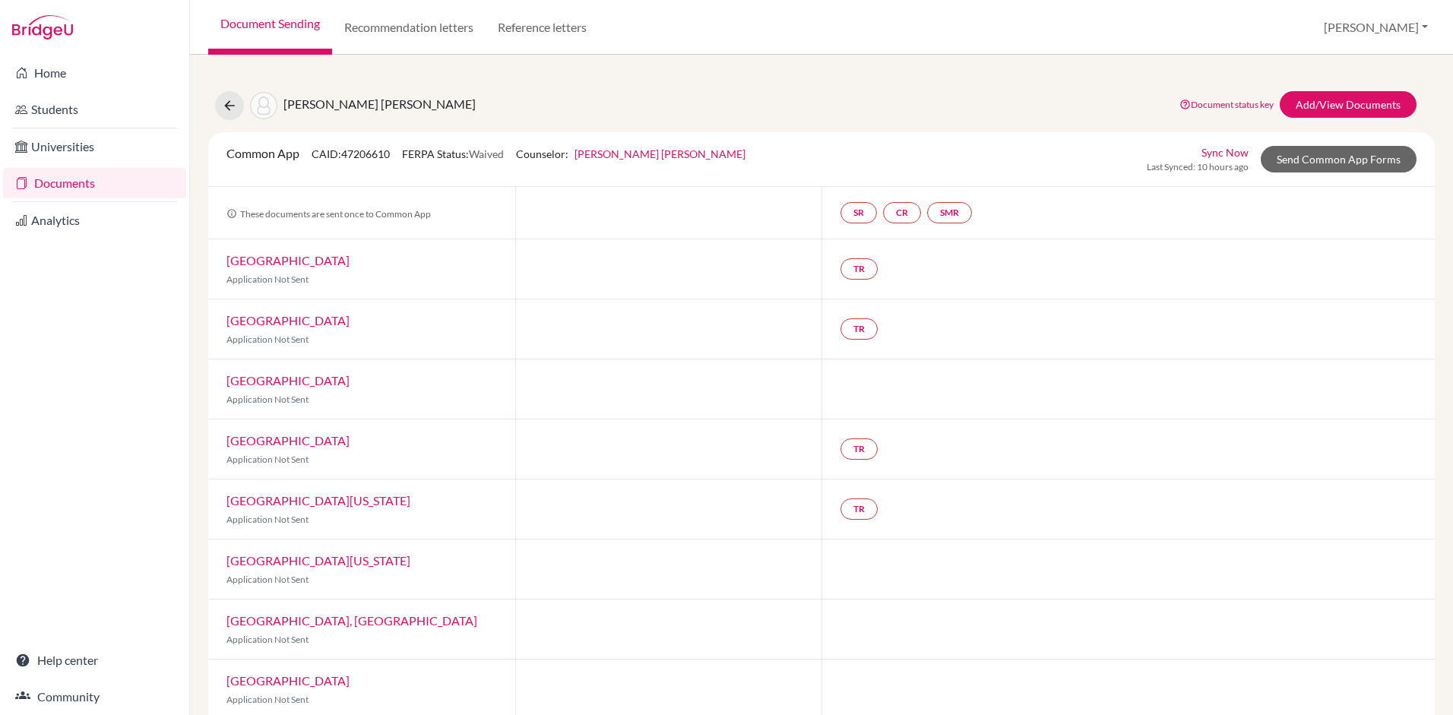
click at [100, 188] on link "Documents" at bounding box center [94, 183] width 183 height 30
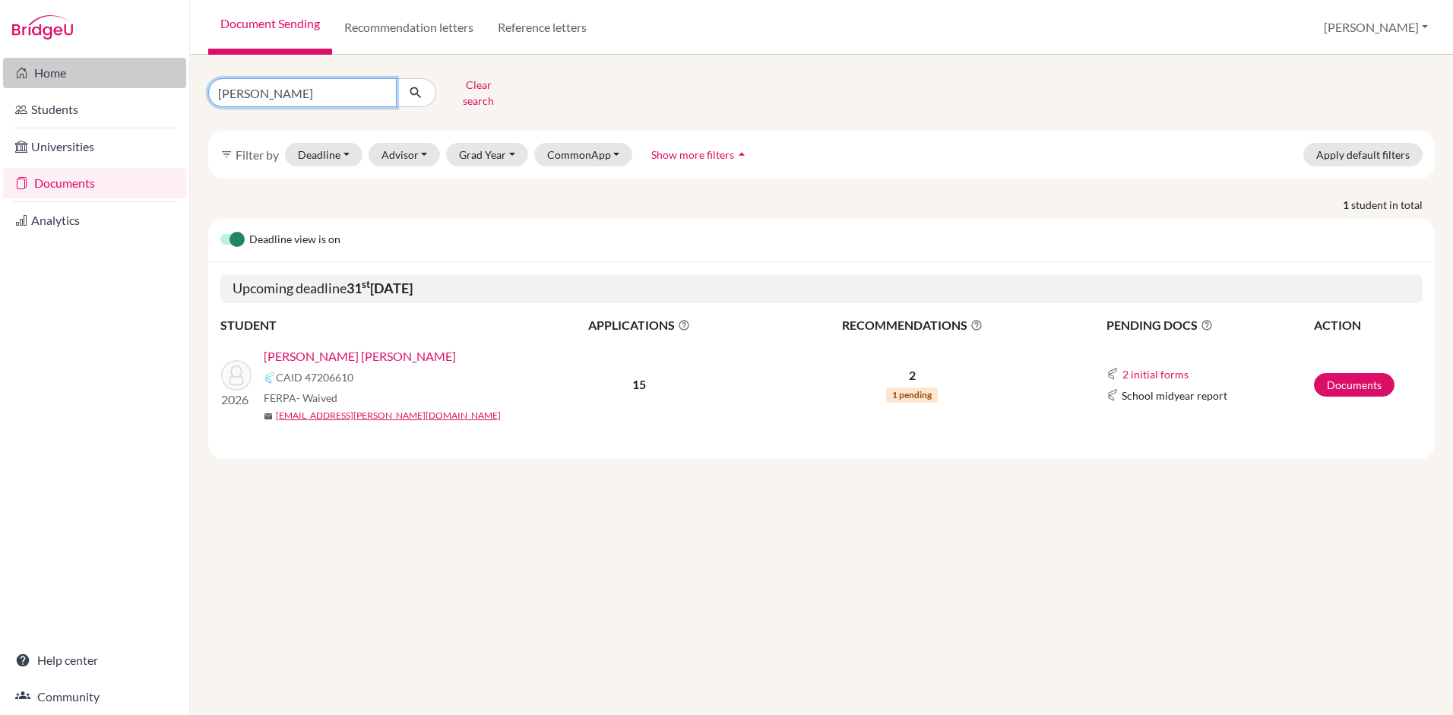
drag, startPoint x: 261, startPoint y: 85, endPoint x: 165, endPoint y: 84, distance: 95.8
click at [165, 84] on div "Home Students Universities Documents Analytics Help center Community Document S…" at bounding box center [726, 357] width 1453 height 715
type input "rivera"
click button "submit" at bounding box center [416, 92] width 40 height 29
